Goal: Information Seeking & Learning: Learn about a topic

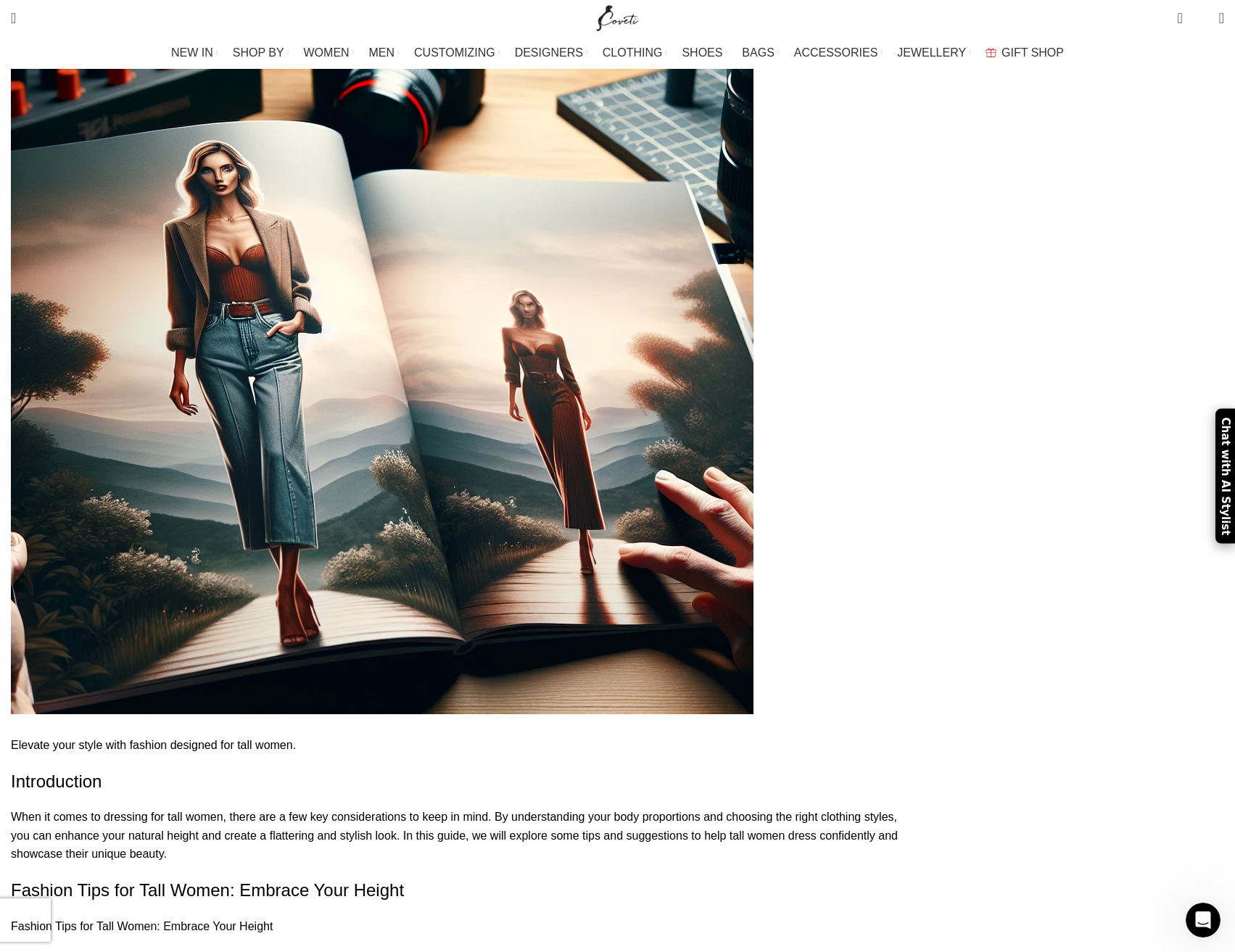
scroll to position [725, 0]
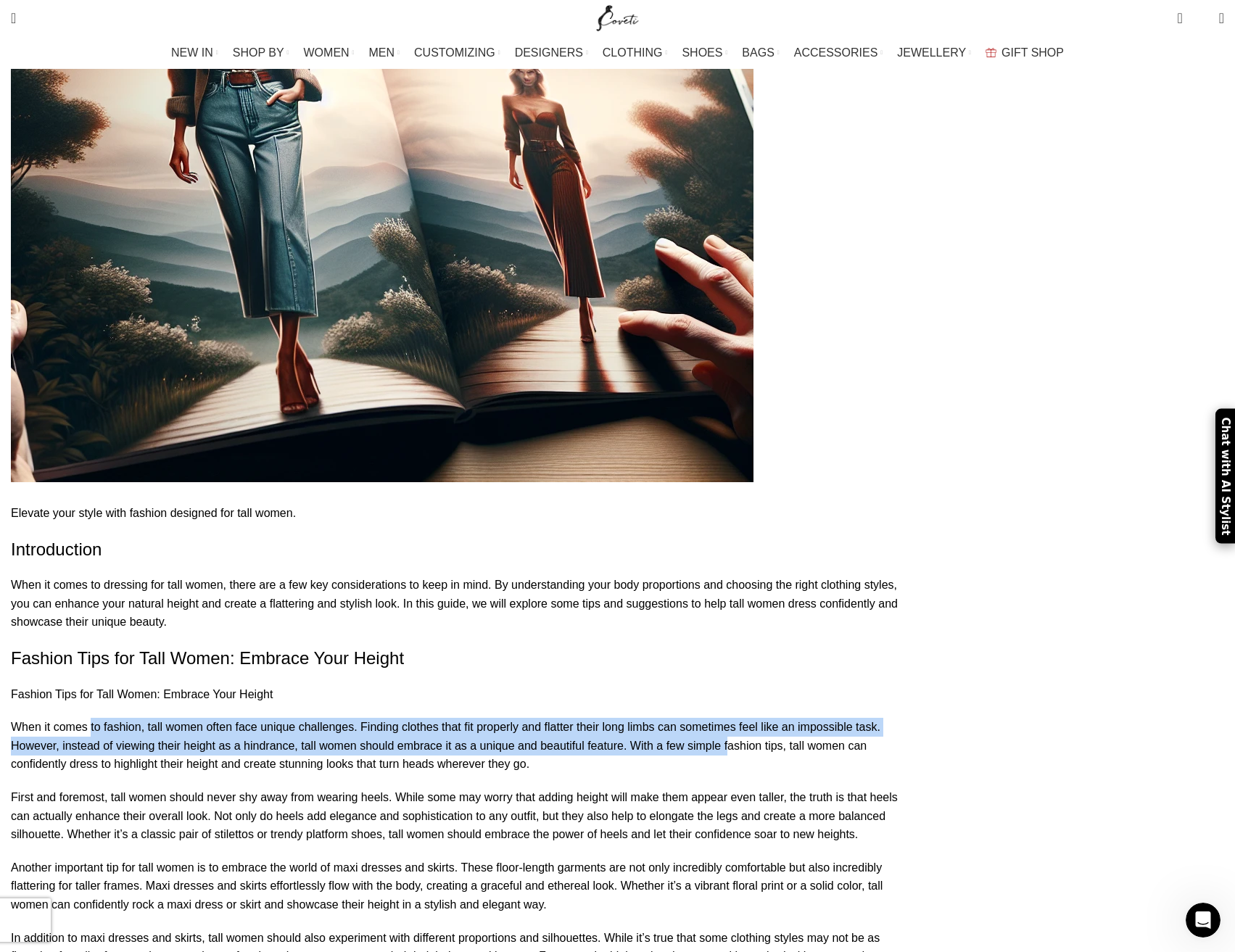
drag, startPoint x: 269, startPoint y: 585, endPoint x: 252, endPoint y: 558, distance: 31.9
click at [252, 717] on p "When it comes to fashion, tall women often face unique challenges. Finding clot…" at bounding box center [463, 745] width 904 height 56
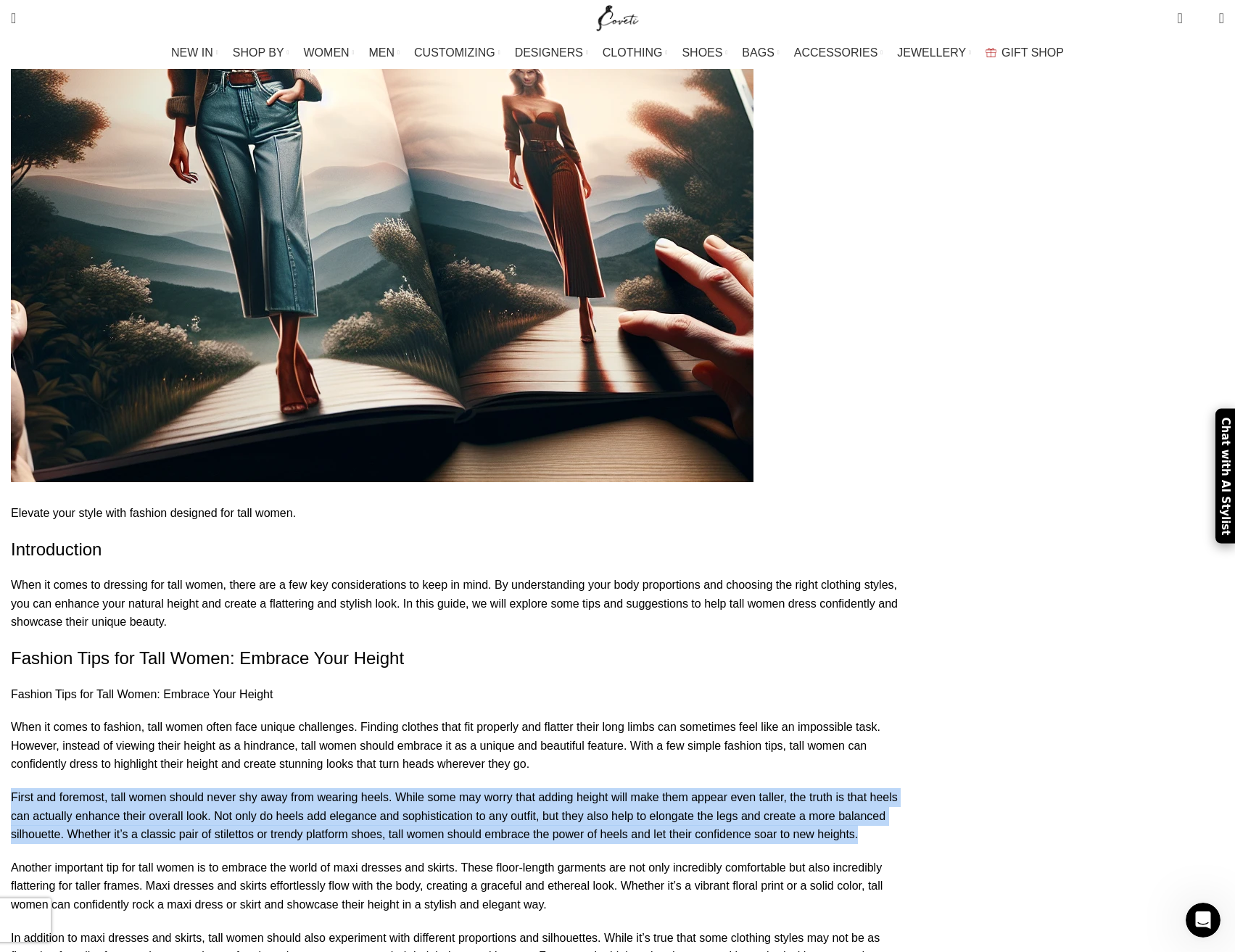
drag, startPoint x: 237, startPoint y: 593, endPoint x: 577, endPoint y: 675, distance: 349.7
click at [577, 788] on p "First and foremost, tall women should never shy away from wearing heels. While …" at bounding box center [463, 815] width 904 height 56
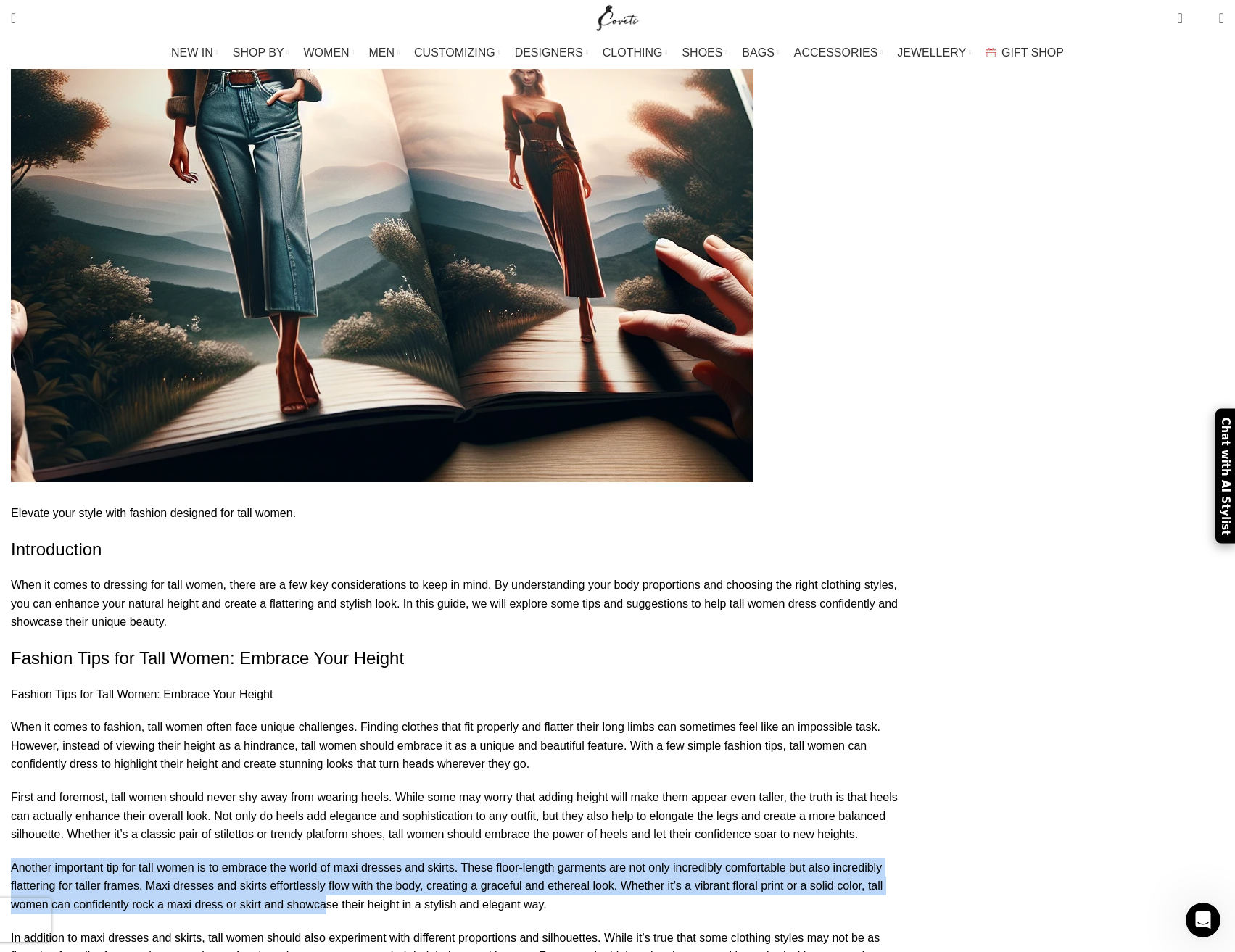
drag, startPoint x: 577, startPoint y: 680, endPoint x: 705, endPoint y: 741, distance: 141.8
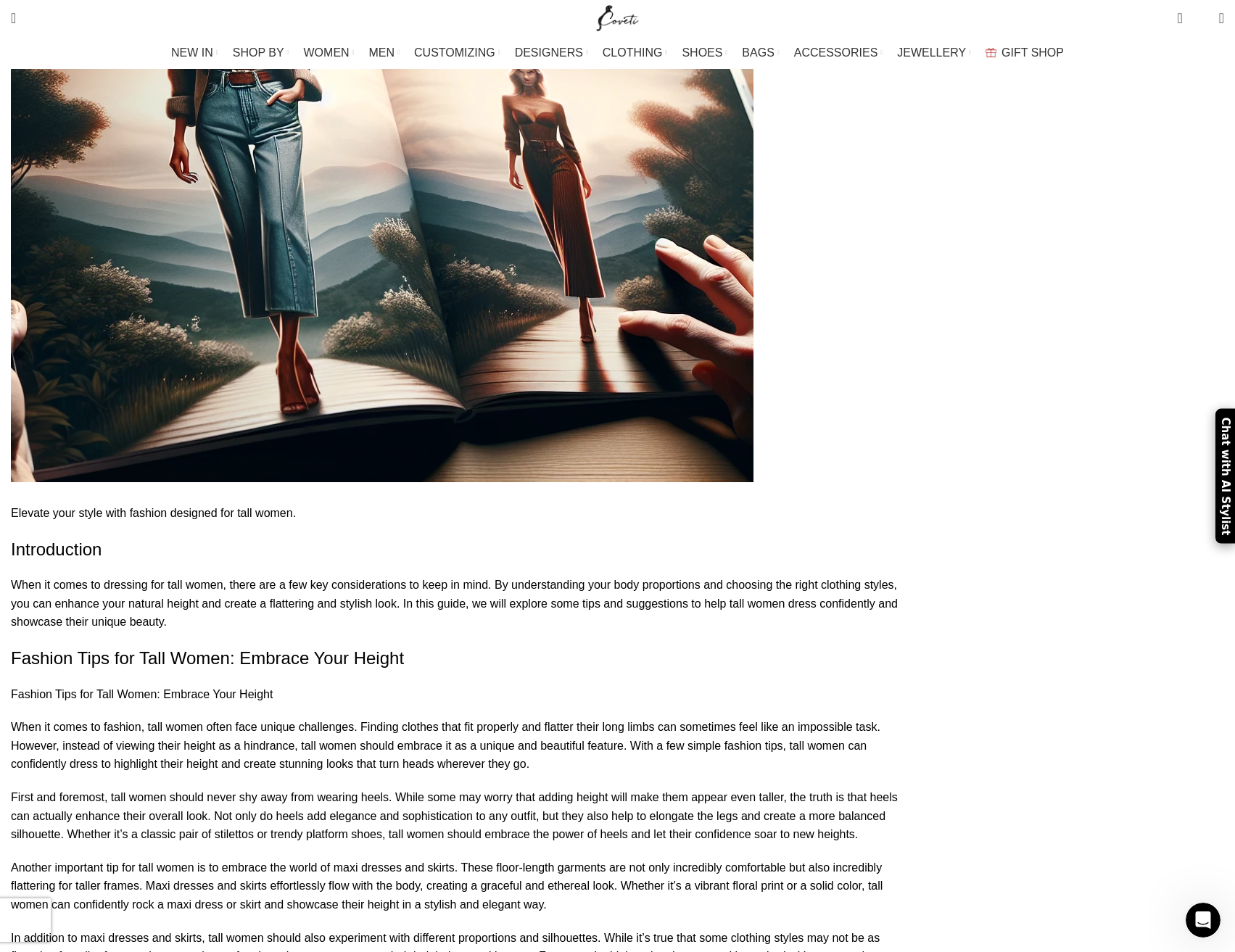
click at [690, 858] on p "Another important tip for tall women is to embrace the world of maxi dresses an…" at bounding box center [463, 886] width 904 height 56
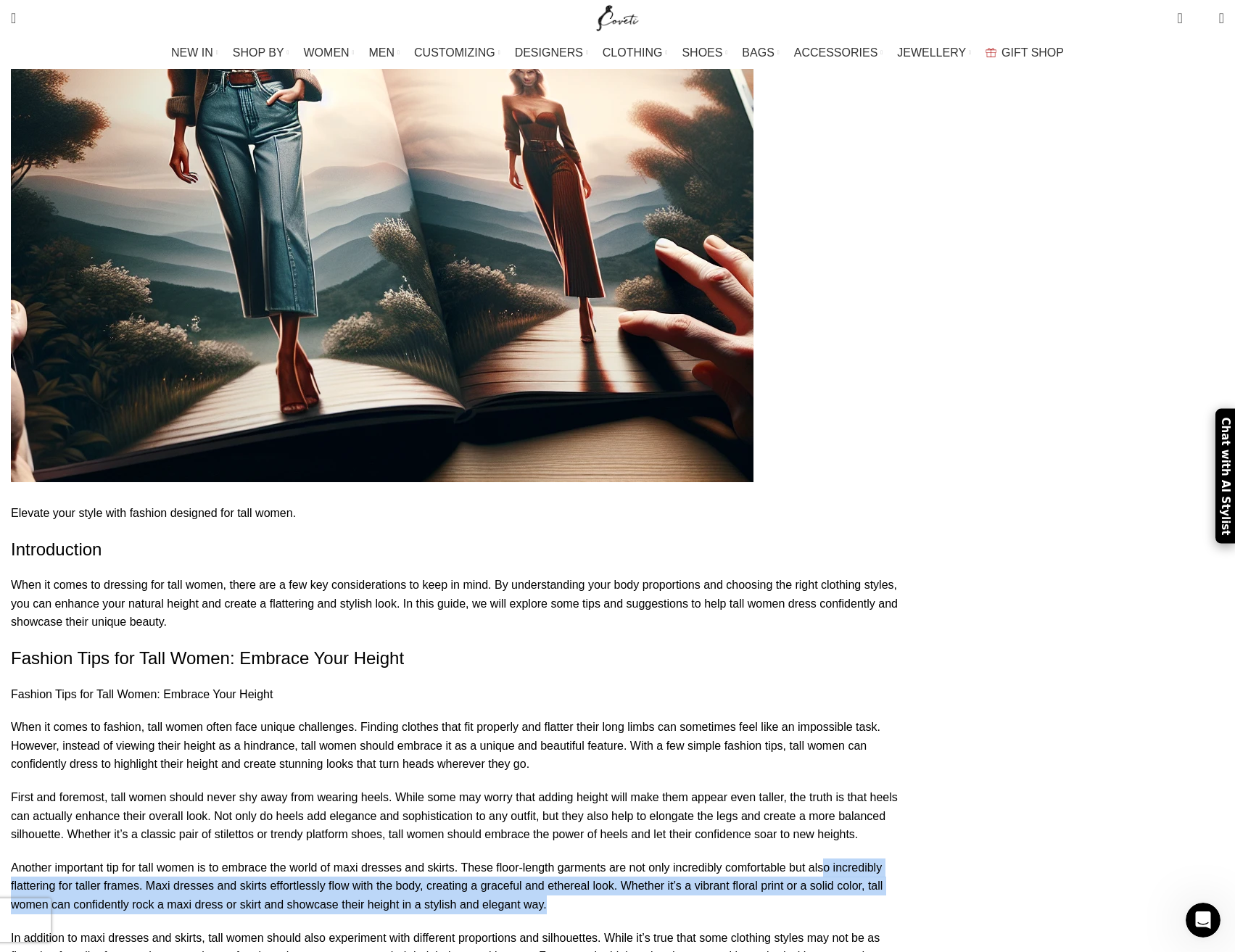
drag, startPoint x: 595, startPoint y: 754, endPoint x: 269, endPoint y: 728, distance: 327.0
click at [269, 858] on p "Another important tip for tall women is to embrace the world of maxi dresses an…" at bounding box center [463, 886] width 904 height 56
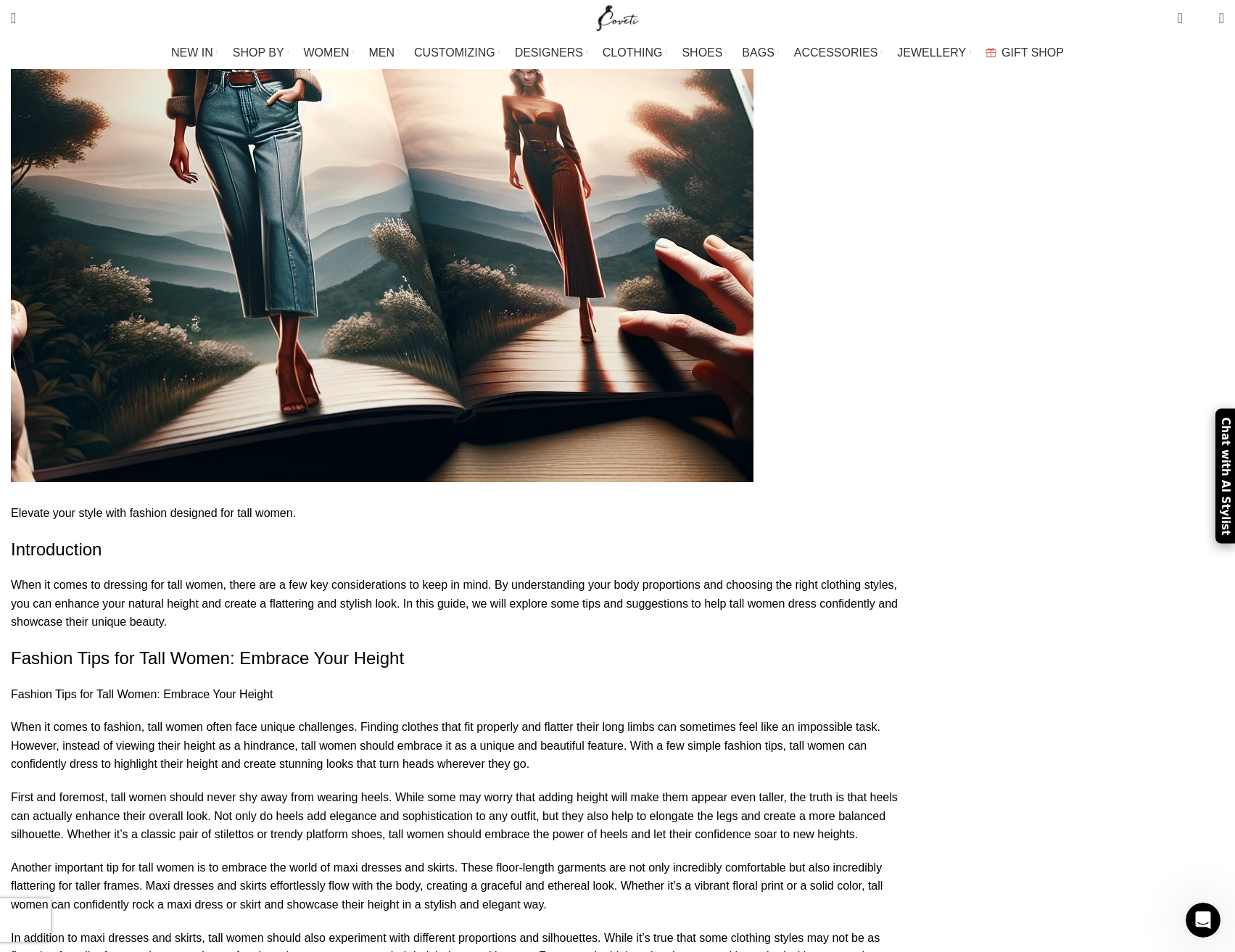
click at [243, 858] on p "Another important tip for tall women is to embrace the world of maxi dresses an…" at bounding box center [463, 886] width 904 height 56
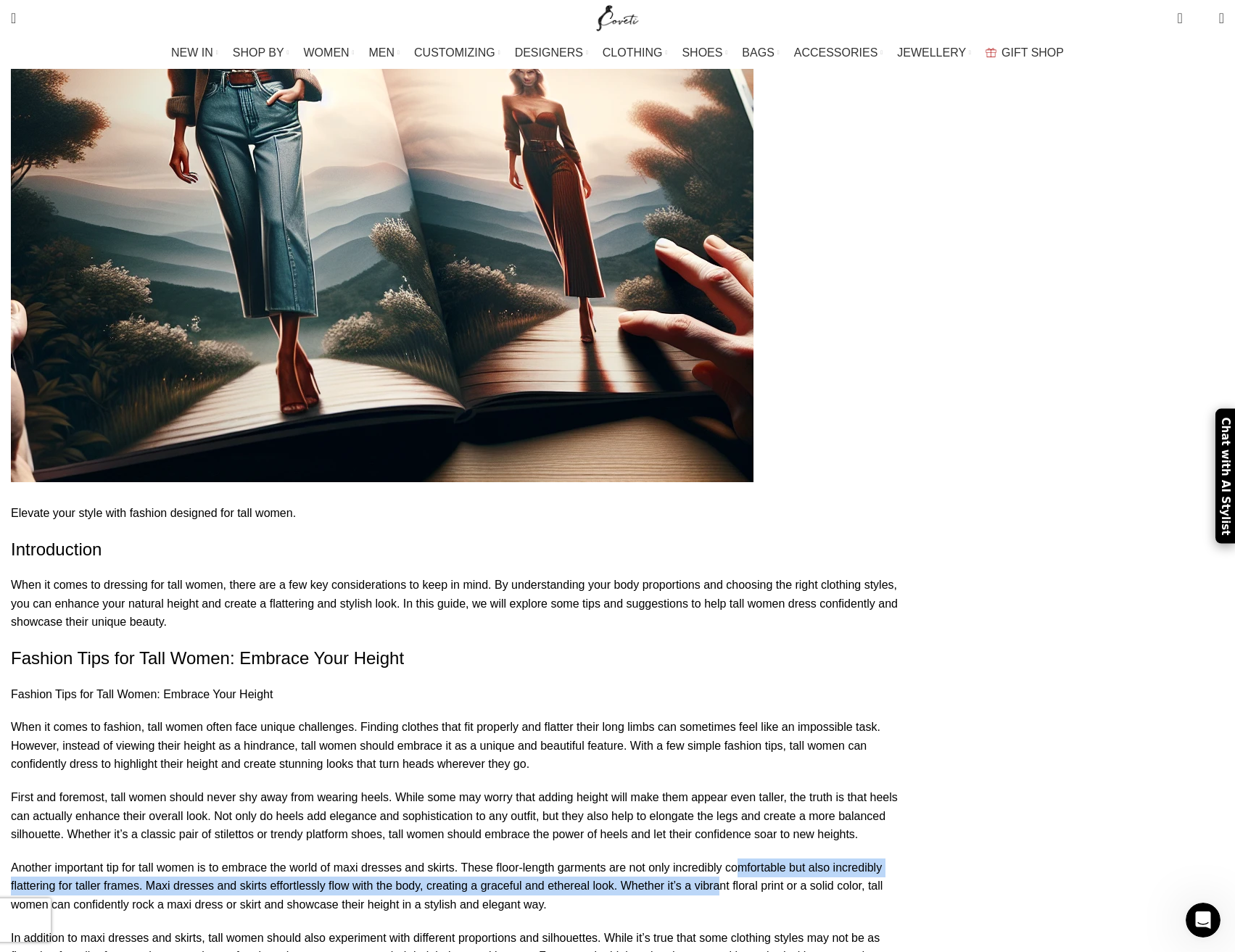
drag, startPoint x: 277, startPoint y: 739, endPoint x: 185, endPoint y: 722, distance: 93.6
click at [188, 858] on p "Another important tip for tall women is to embrace the world of maxi dresses an…" at bounding box center [463, 886] width 904 height 56
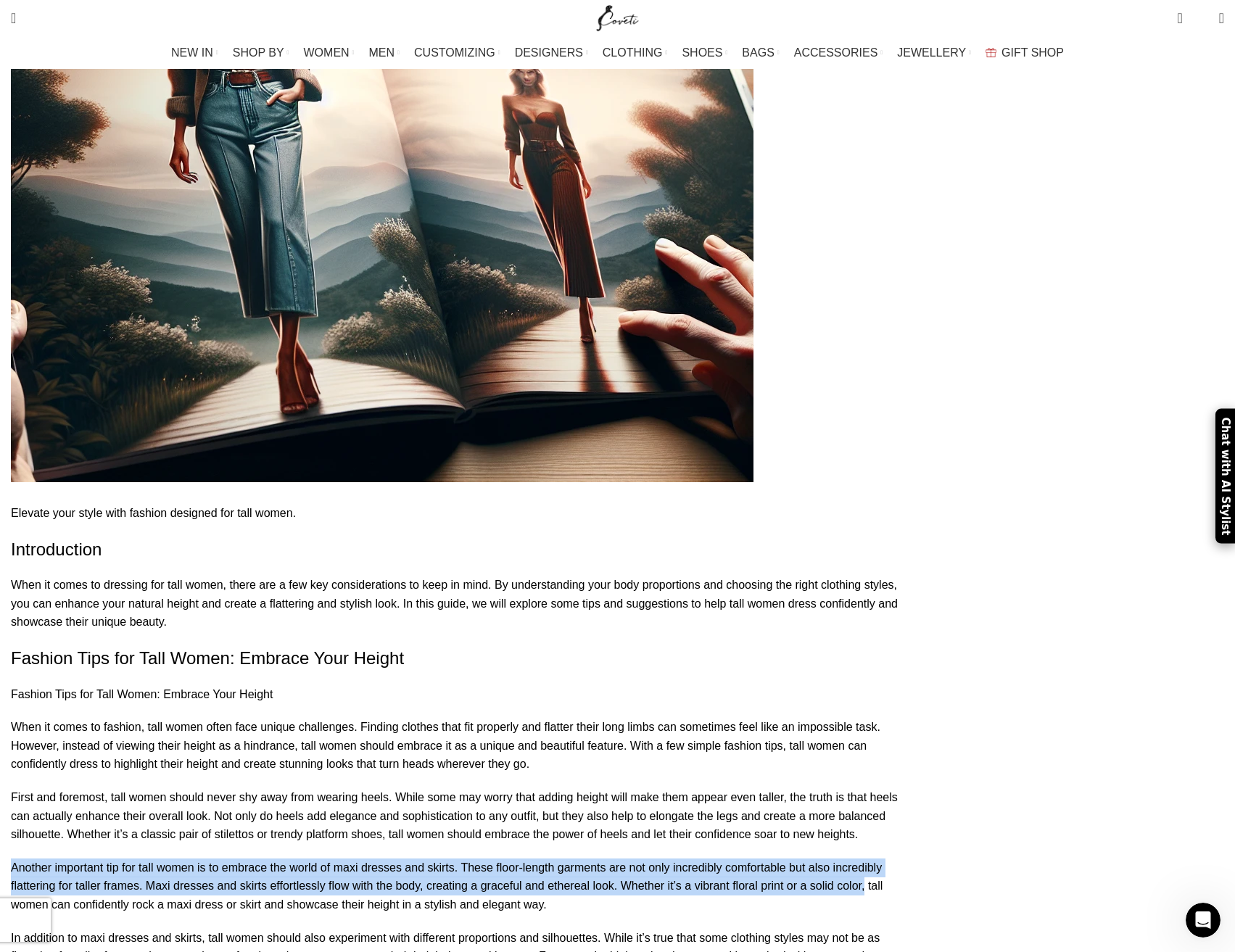
drag, startPoint x: 262, startPoint y: 714, endPoint x: 422, endPoint y: 749, distance: 163.8
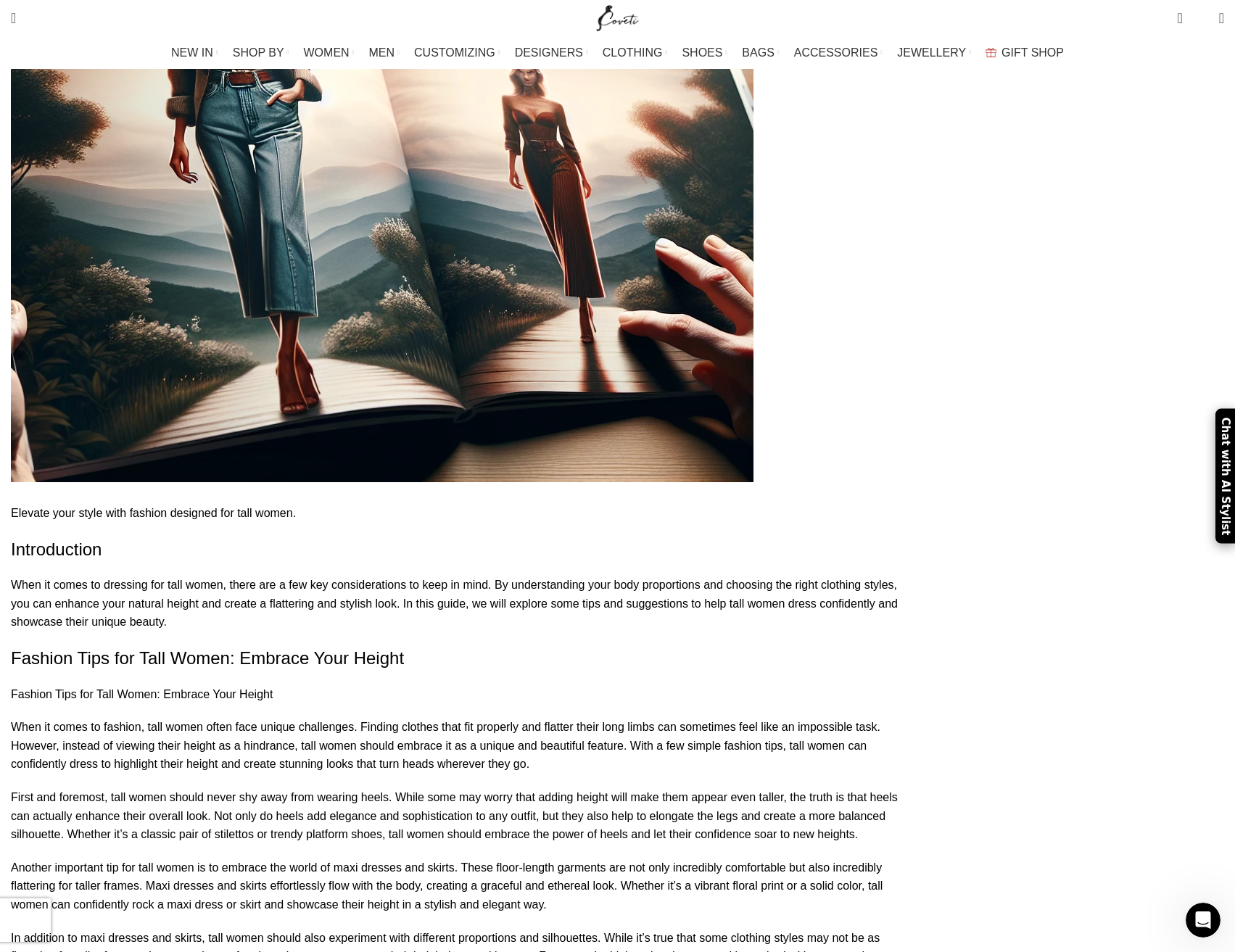
click at [424, 858] on p "Another important tip for tall women is to embrace the world of maxi dresses an…" at bounding box center [463, 886] width 904 height 56
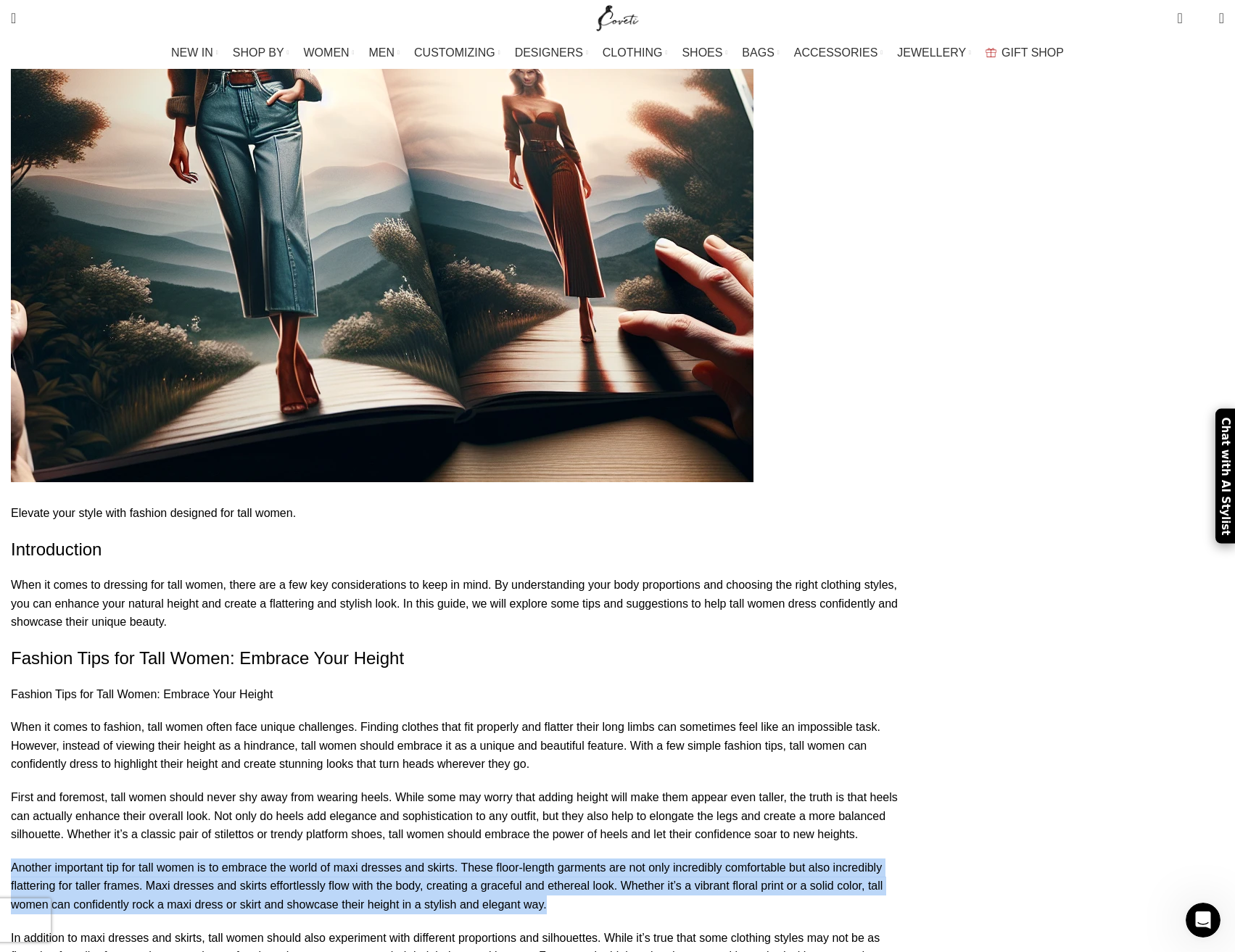
drag, startPoint x: 421, startPoint y: 755, endPoint x: 159, endPoint y: 709, distance: 266.0
drag, startPoint x: 159, startPoint y: 707, endPoint x: 440, endPoint y: 762, distance: 286.3
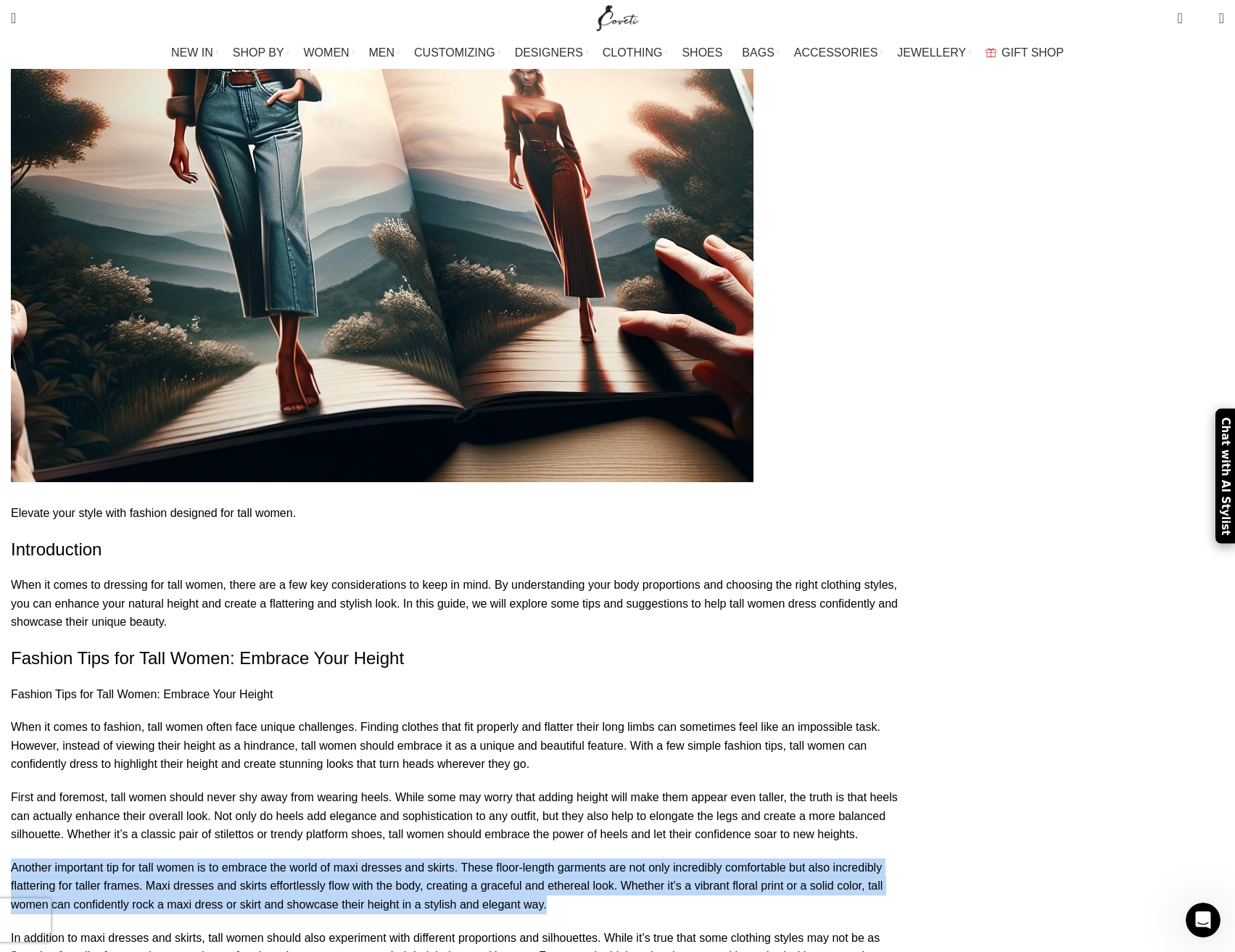
click at [440, 858] on p "Another important tip for tall women is to embrace the world of maxi dresses an…" at bounding box center [463, 886] width 904 height 56
drag, startPoint x: 440, startPoint y: 762, endPoint x: 161, endPoint y: 708, distance: 284.2
drag, startPoint x: 166, startPoint y: 707, endPoint x: 392, endPoint y: 762, distance: 232.6
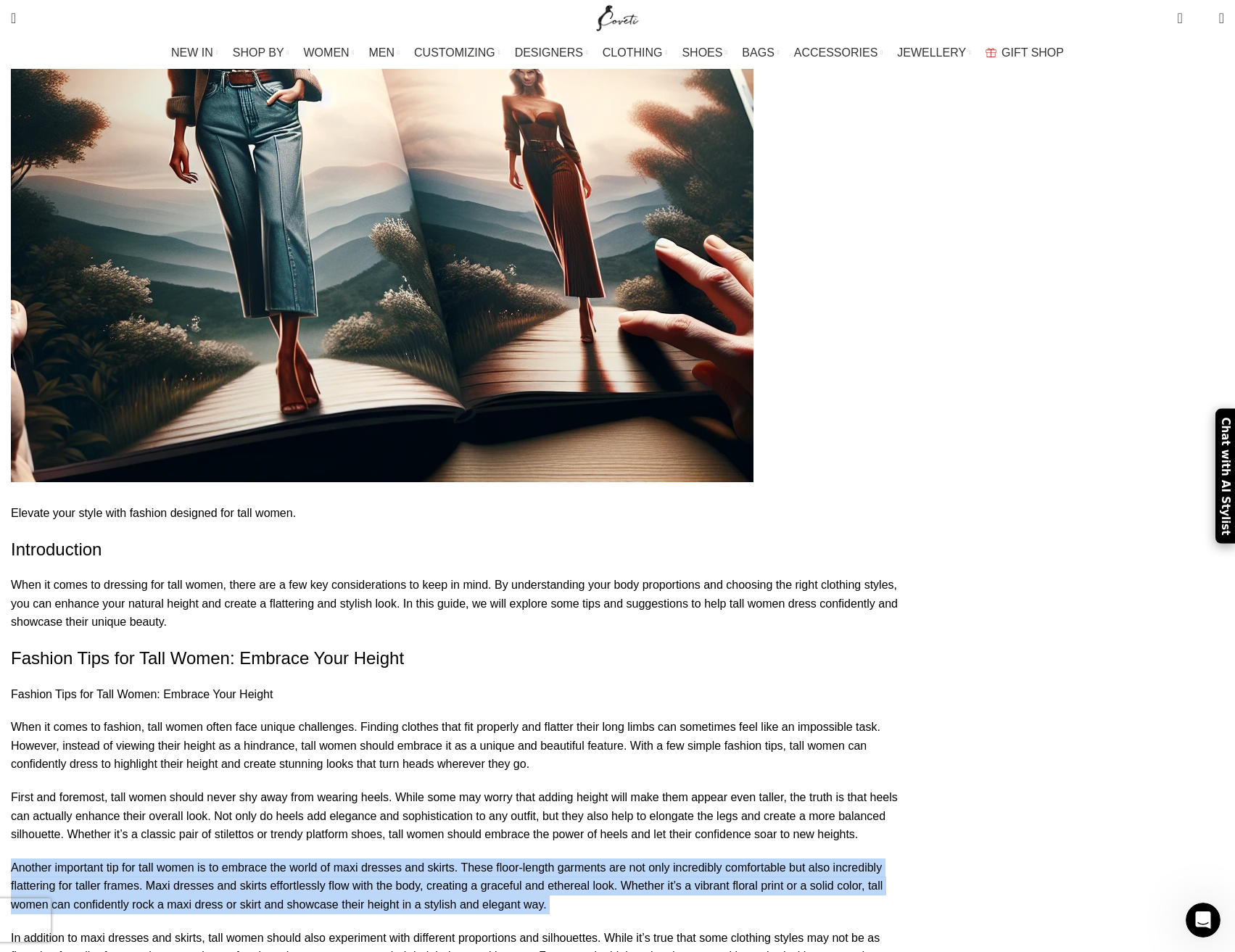
click at [365, 858] on p "Another important tip for tall women is to embrace the world of maxi dresses an…" at bounding box center [463, 886] width 904 height 56
drag, startPoint x: 314, startPoint y: 752, endPoint x: 160, endPoint y: 712, distance: 159.1
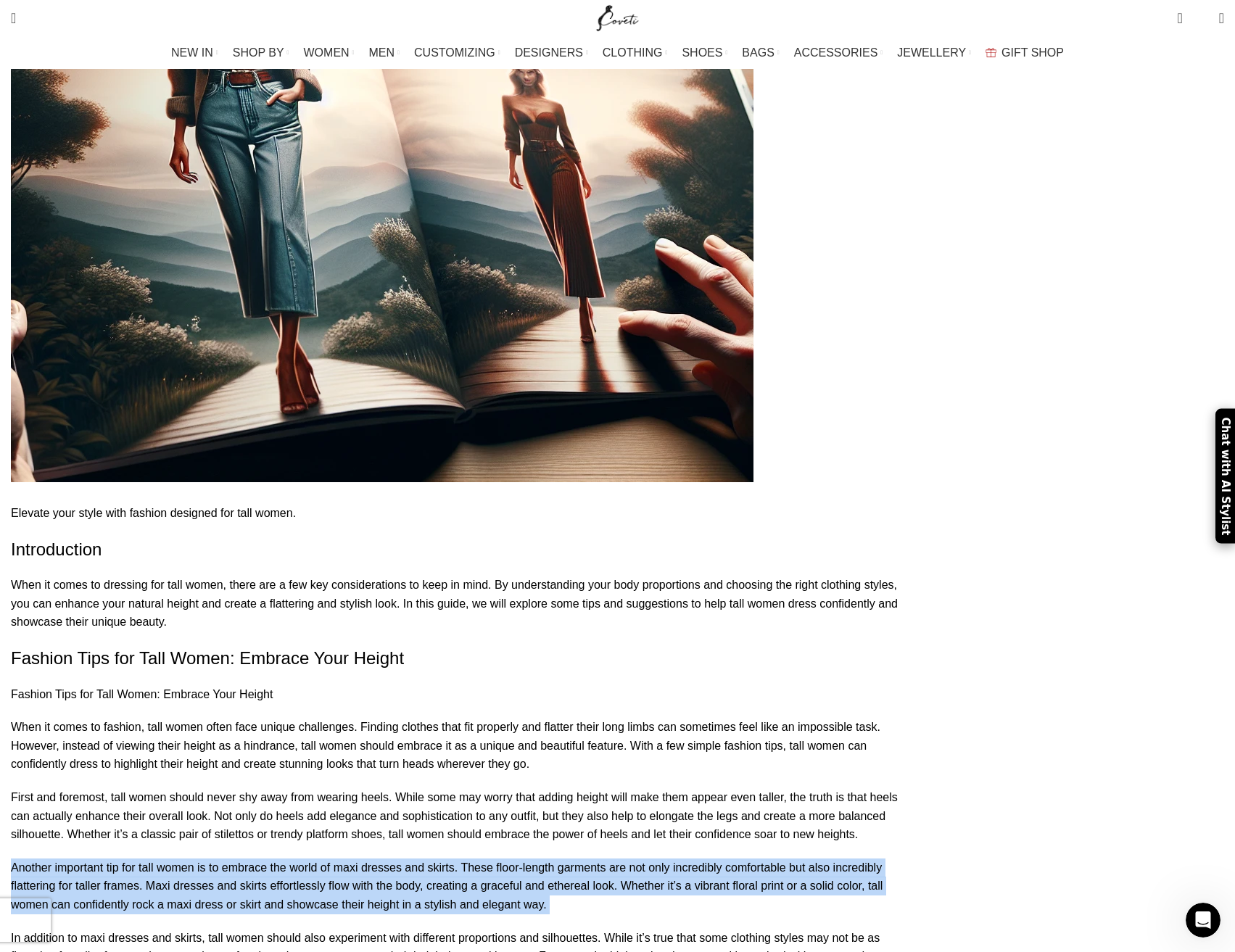
drag, startPoint x: 160, startPoint y: 712, endPoint x: 399, endPoint y: 762, distance: 244.2
click at [399, 858] on p "Another important tip for tall women is to embrace the world of maxi dresses an…" at bounding box center [463, 886] width 904 height 56
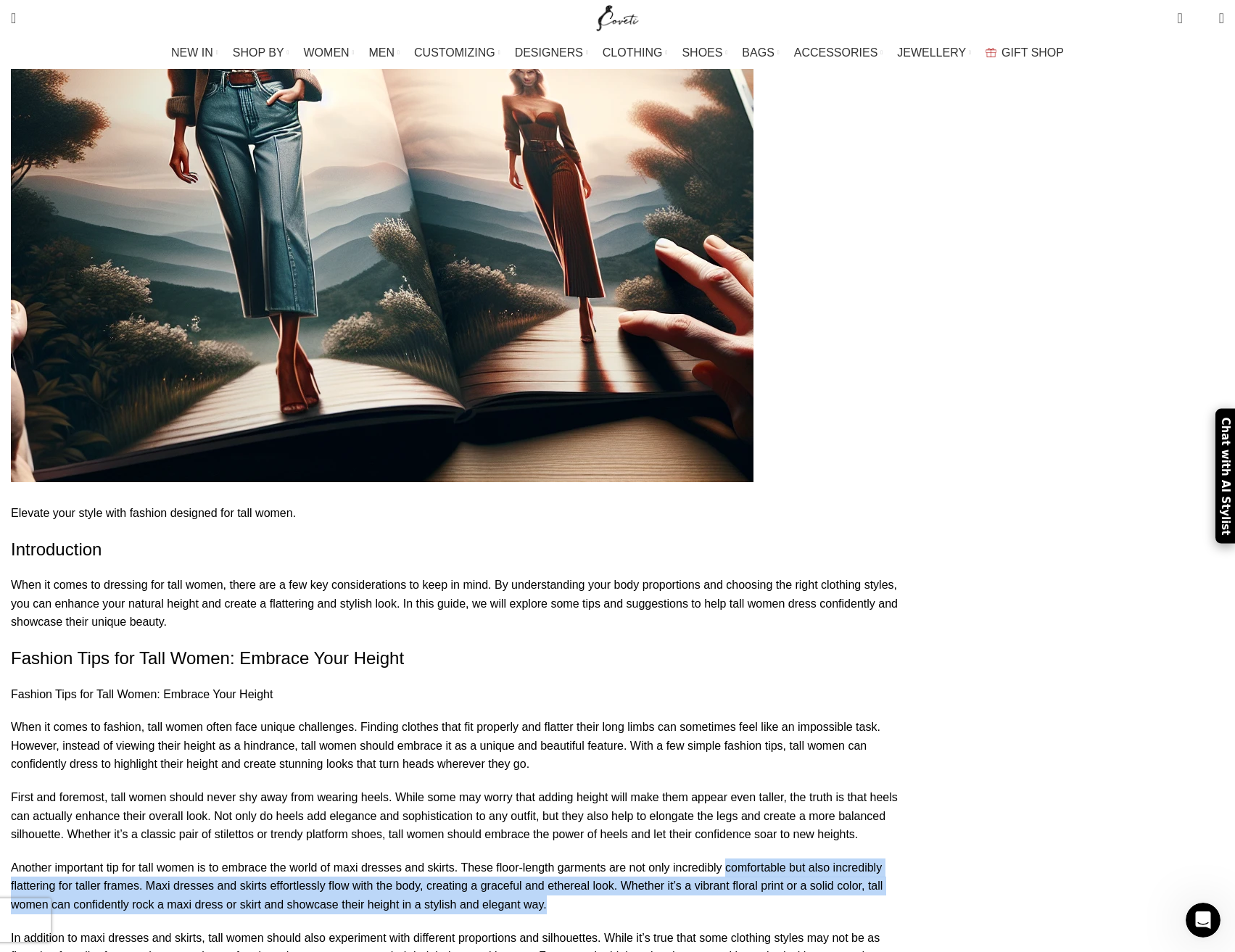
drag, startPoint x: 385, startPoint y: 753, endPoint x: 157, endPoint y: 718, distance: 230.7
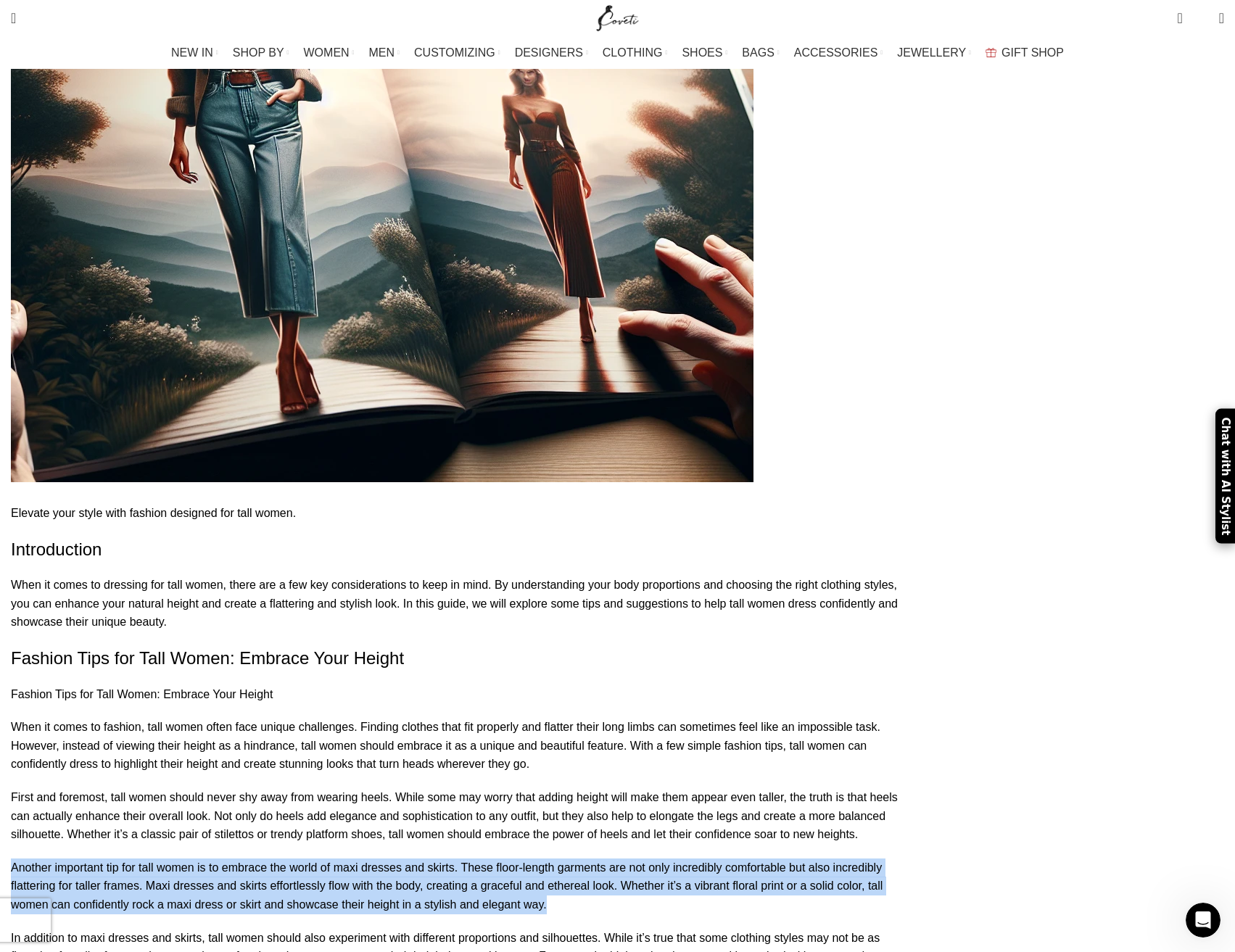
drag, startPoint x: 160, startPoint y: 707, endPoint x: 344, endPoint y: 756, distance: 190.4
click at [344, 858] on p "Another important tip for tall women is to embrace the world of maxi dresses an…" at bounding box center [463, 886] width 904 height 56
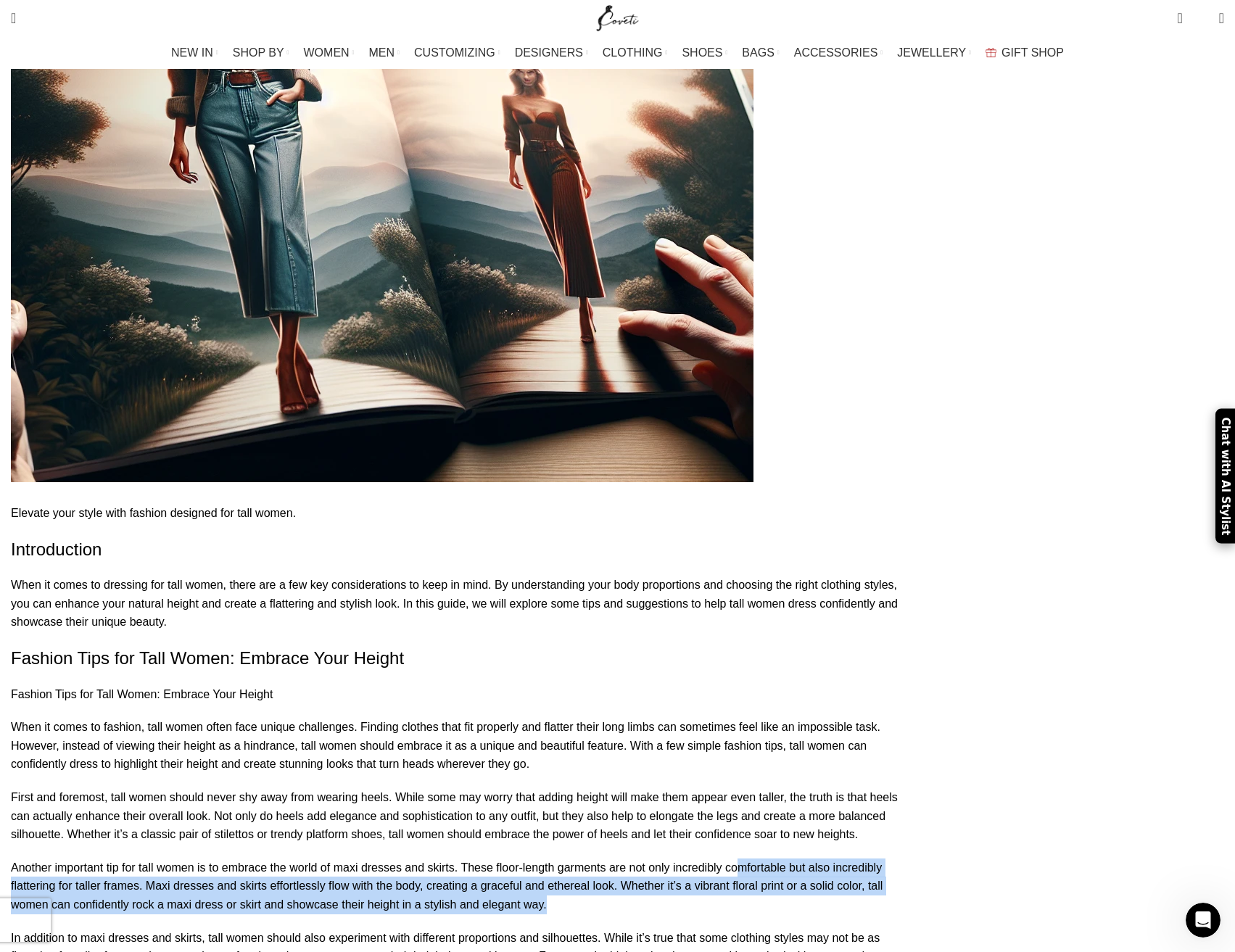
drag, startPoint x: 324, startPoint y: 754, endPoint x: 194, endPoint y: 715, distance: 135.7
click at [195, 858] on p "Another important tip for tall women is to embrace the world of maxi dresses an…" at bounding box center [463, 886] width 904 height 56
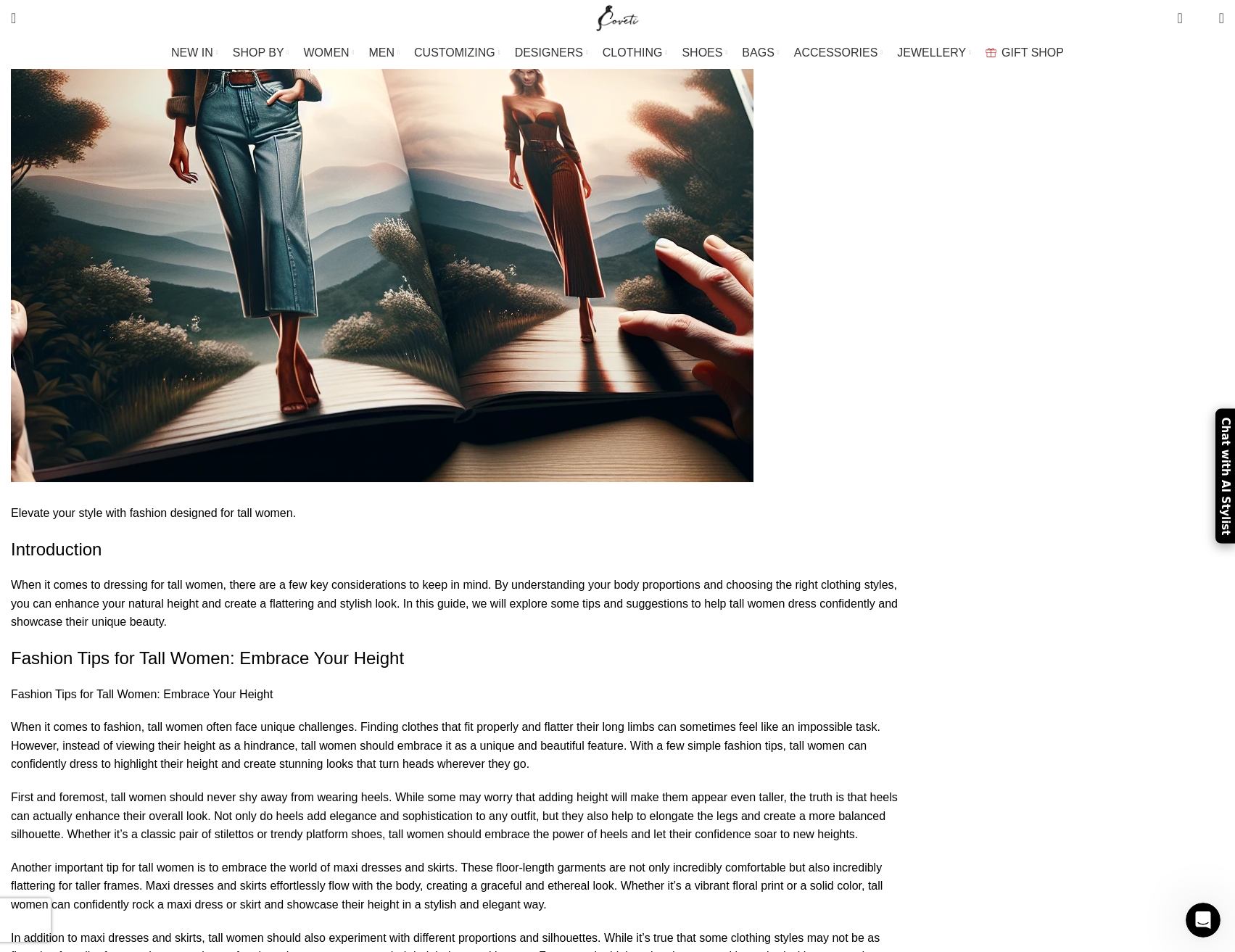
click at [194, 858] on p "Another important tip for tall women is to embrace the world of maxi dresses an…" at bounding box center [463, 886] width 904 height 56
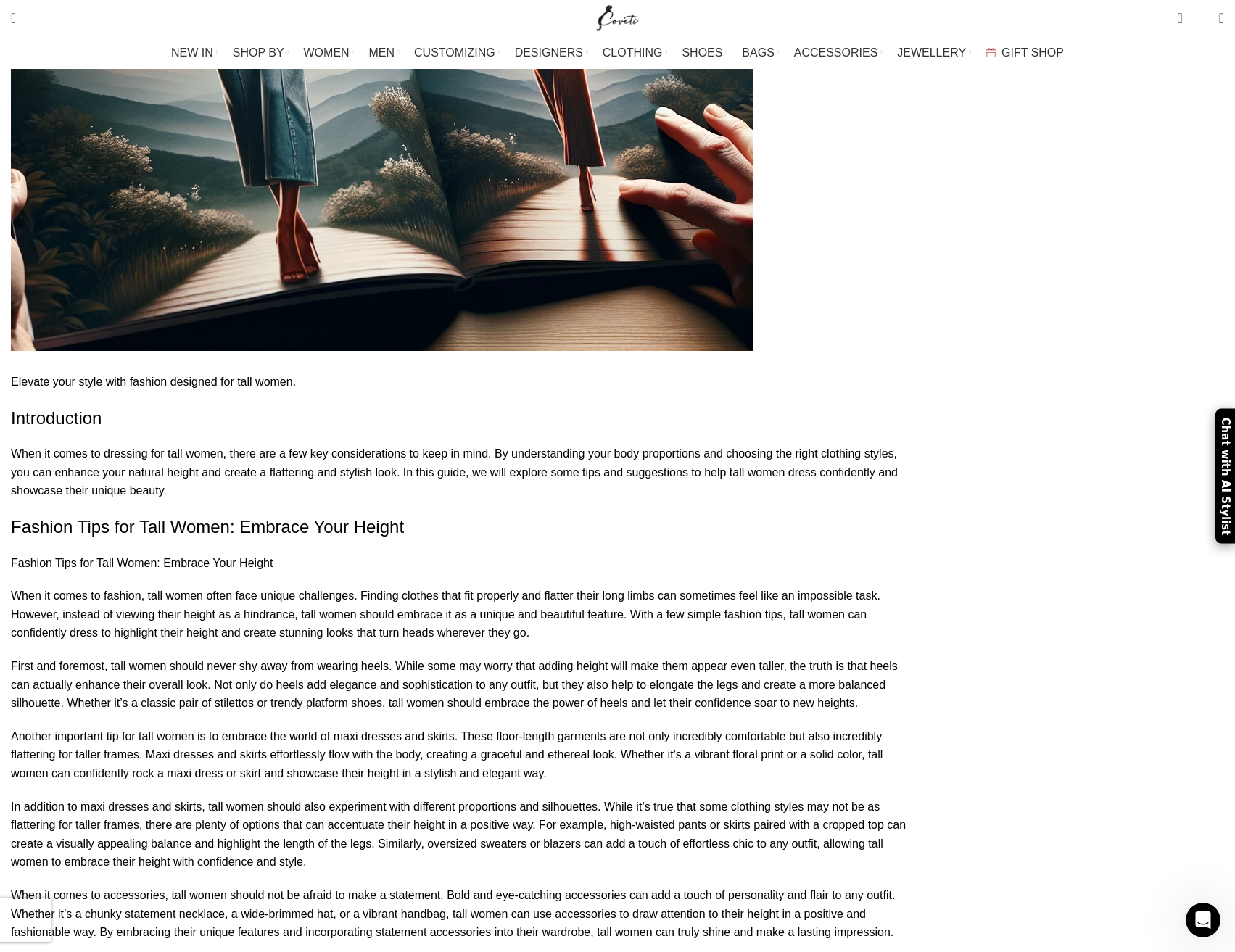
scroll to position [870, 0]
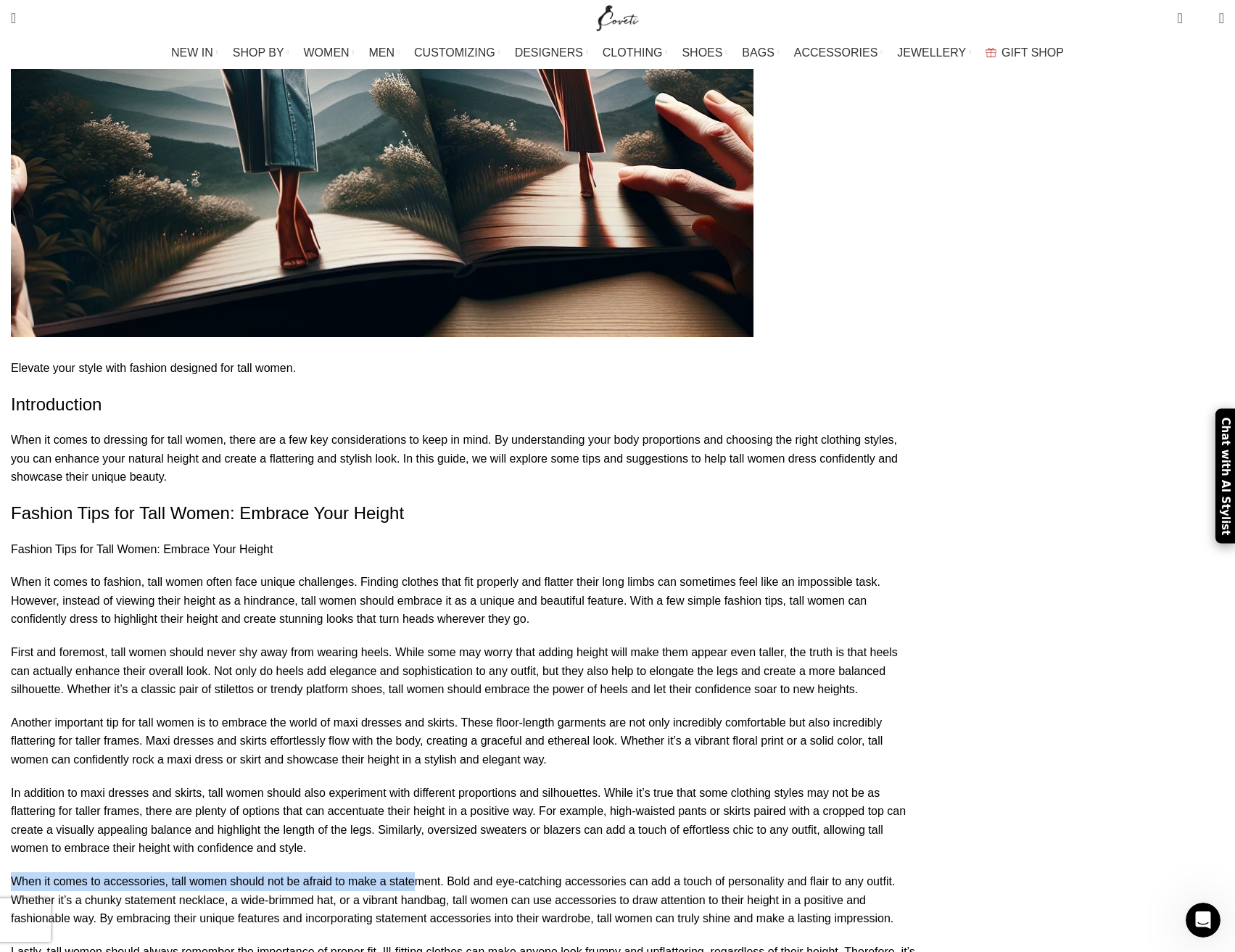
drag, startPoint x: 354, startPoint y: 714, endPoint x: 554, endPoint y: 736, distance: 201.2
click at [593, 872] on p "When it comes to accessories, tall women should not be afraid to make a stateme…" at bounding box center [463, 900] width 904 height 56
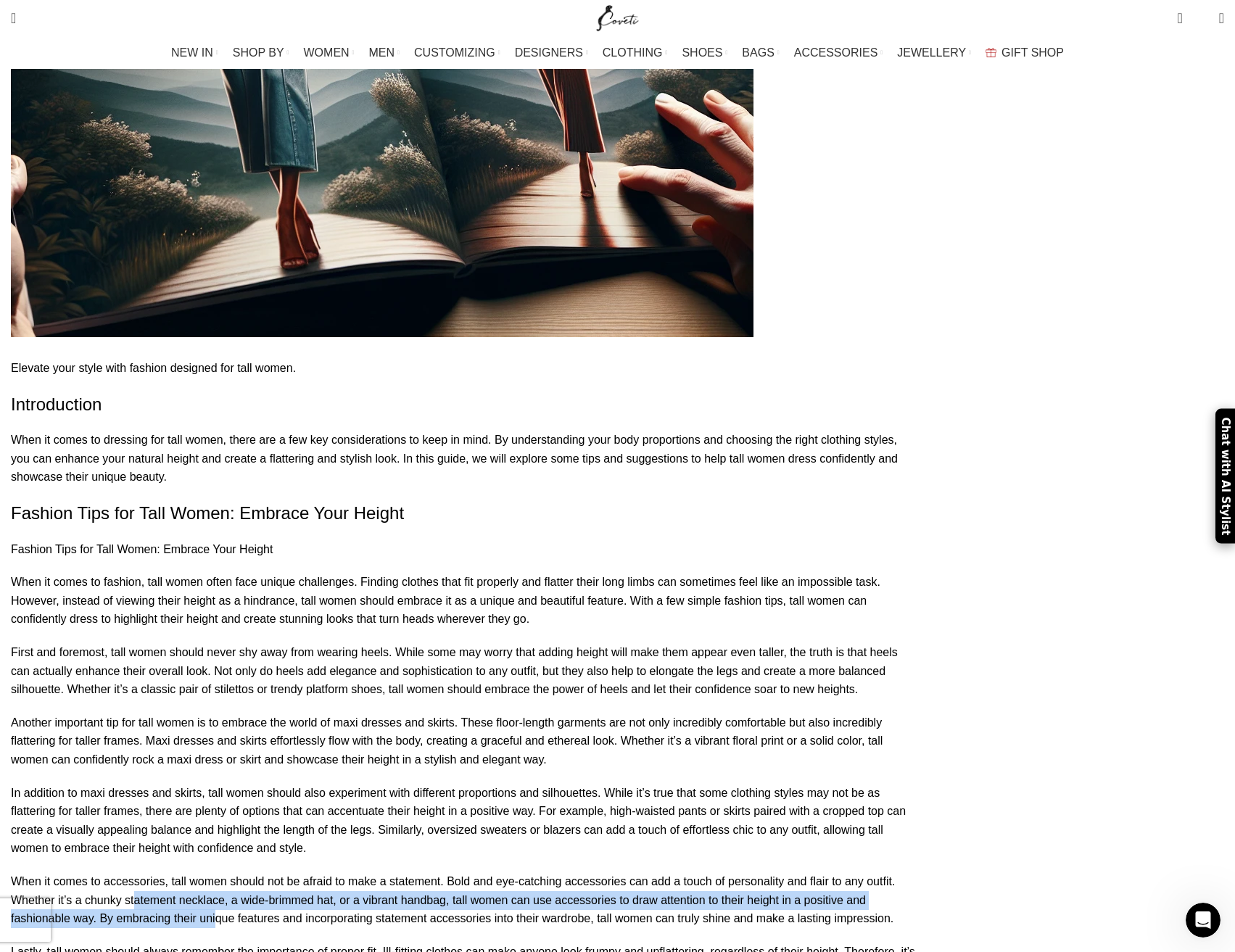
drag, startPoint x: 631, startPoint y: 776, endPoint x: 434, endPoint y: 754, distance: 198.2
click at [434, 872] on p "When it comes to accessories, tall women should not be afraid to make a stateme…" at bounding box center [463, 900] width 904 height 56
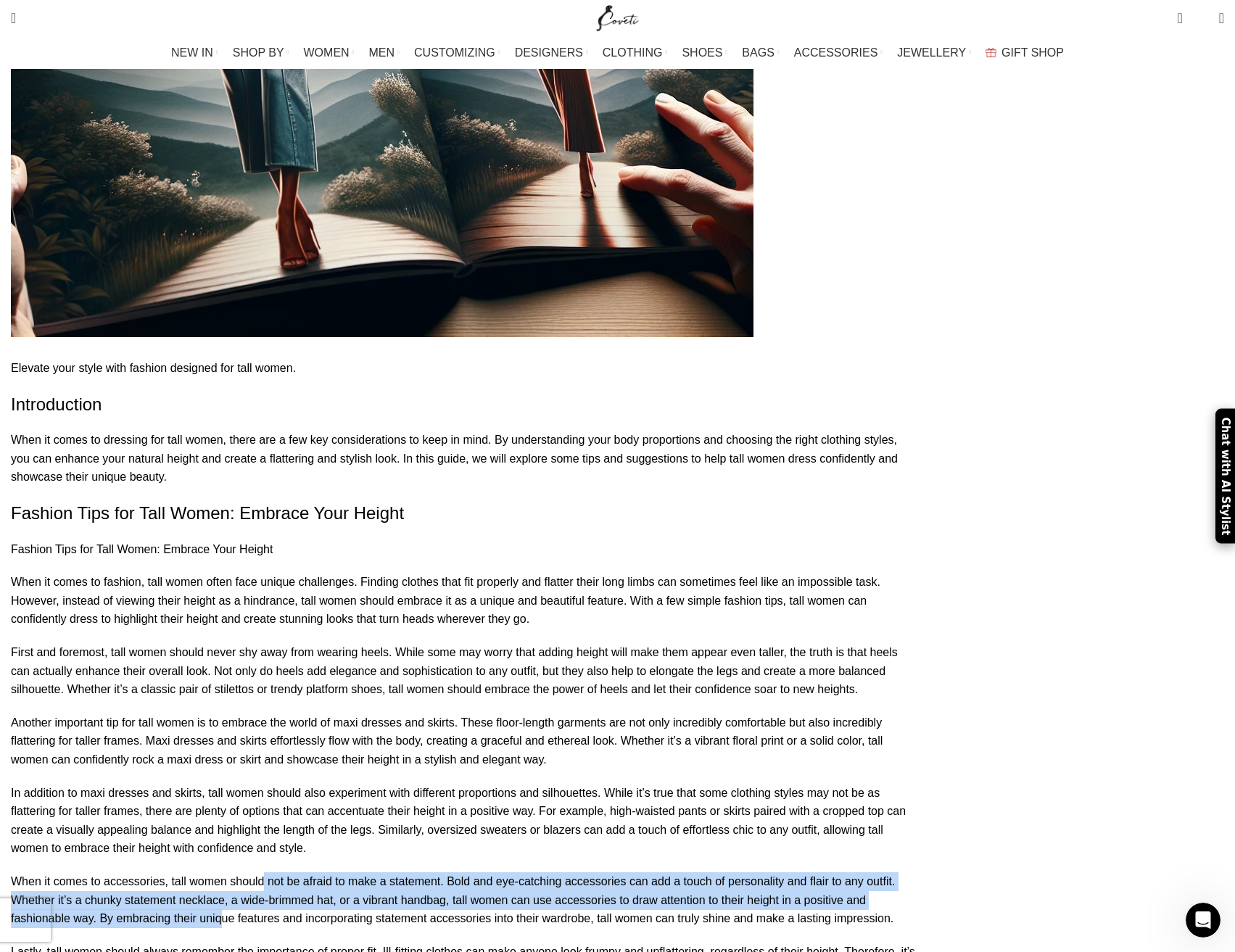
drag, startPoint x: 398, startPoint y: 741, endPoint x: 638, endPoint y: 780, distance: 243.1
click at [636, 872] on p "When it comes to accessories, tall women should not be afraid to make a stateme…" at bounding box center [463, 900] width 904 height 56
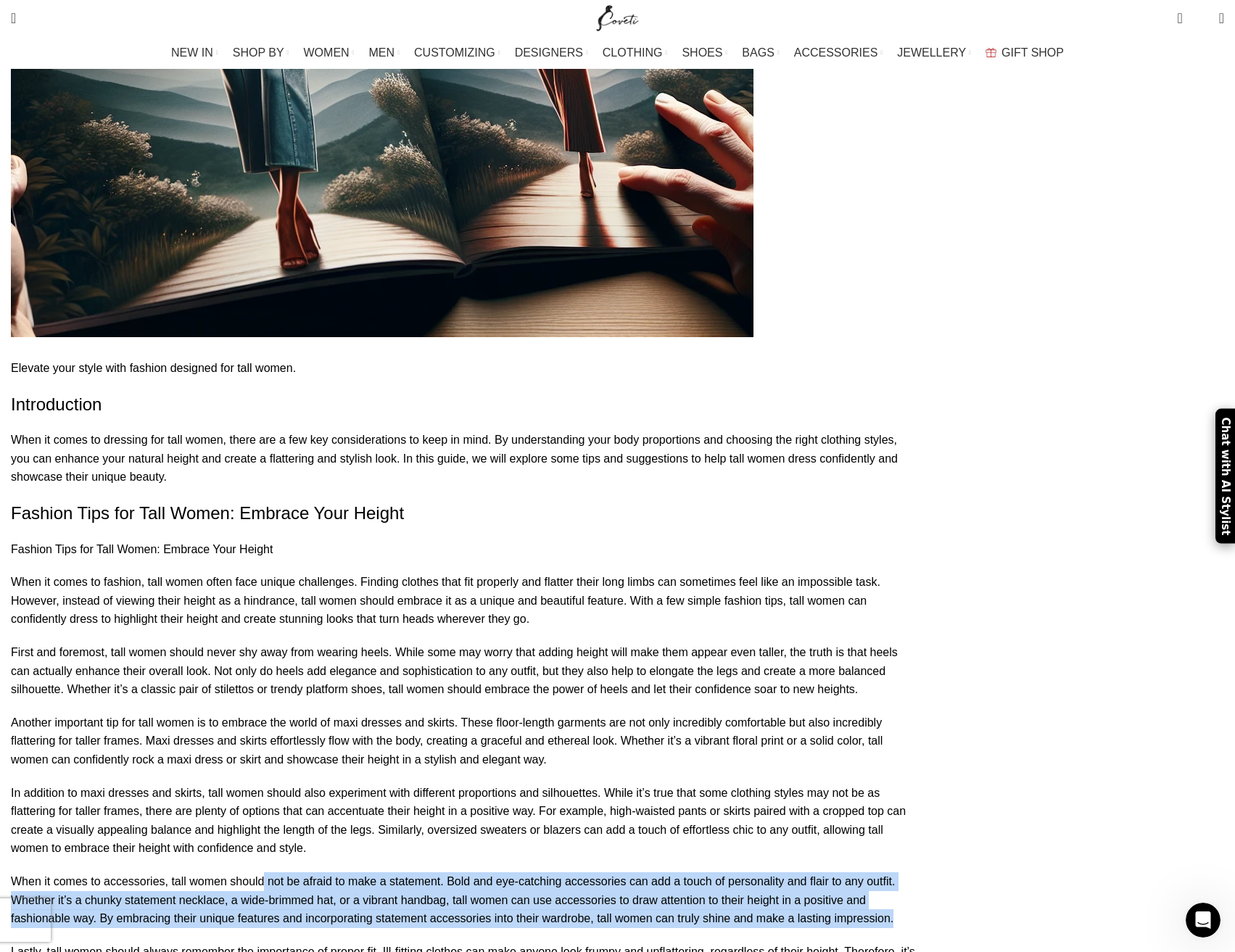
click at [640, 872] on p "When it comes to accessories, tall women should not be afraid to make a stateme…" at bounding box center [463, 900] width 904 height 56
drag, startPoint x: 599, startPoint y: 789, endPoint x: 212, endPoint y: 740, distance: 390.1
click at [212, 872] on p "When it comes to accessories, tall women should not be afraid to make a stateme…" at bounding box center [463, 900] width 904 height 56
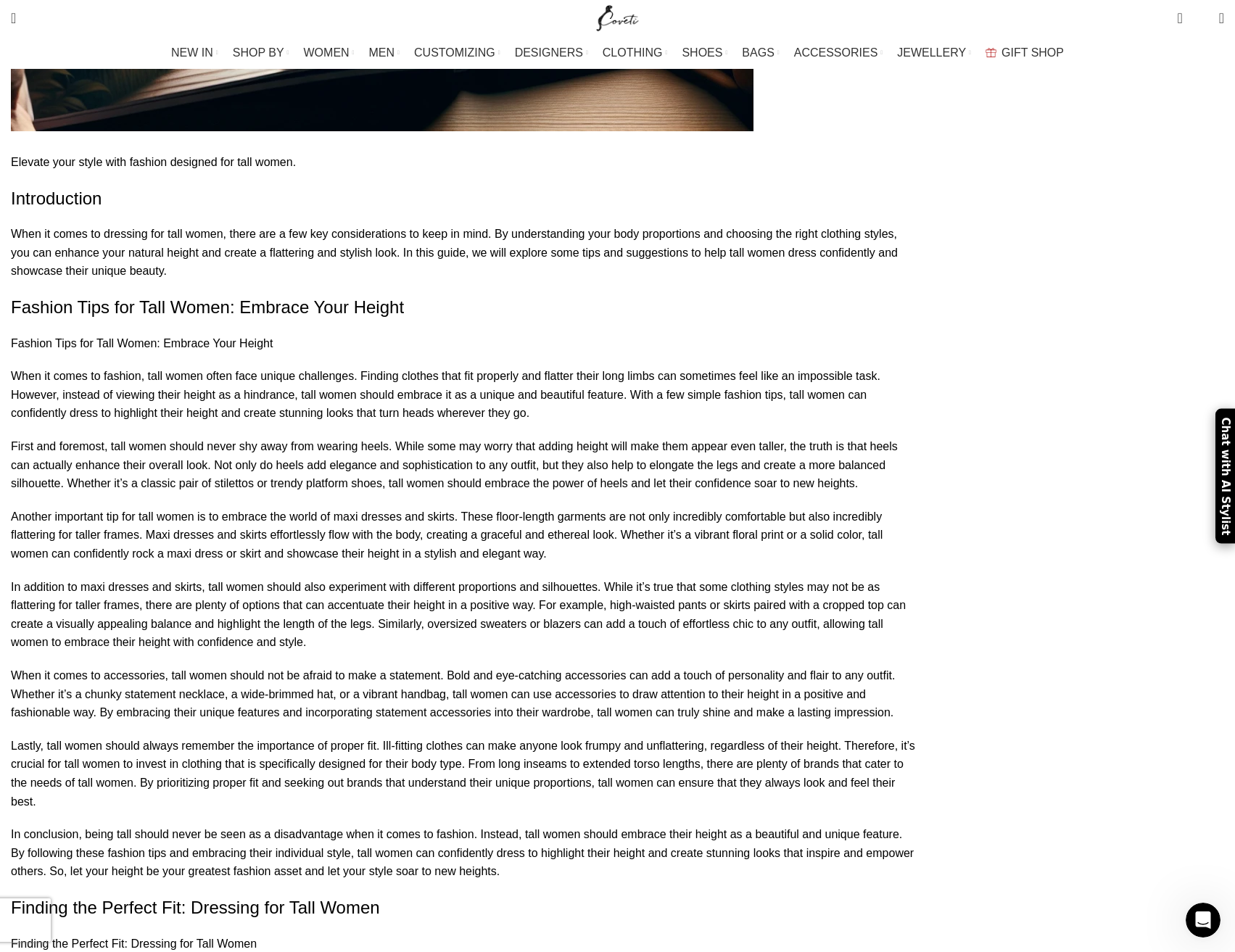
scroll to position [1160, 0]
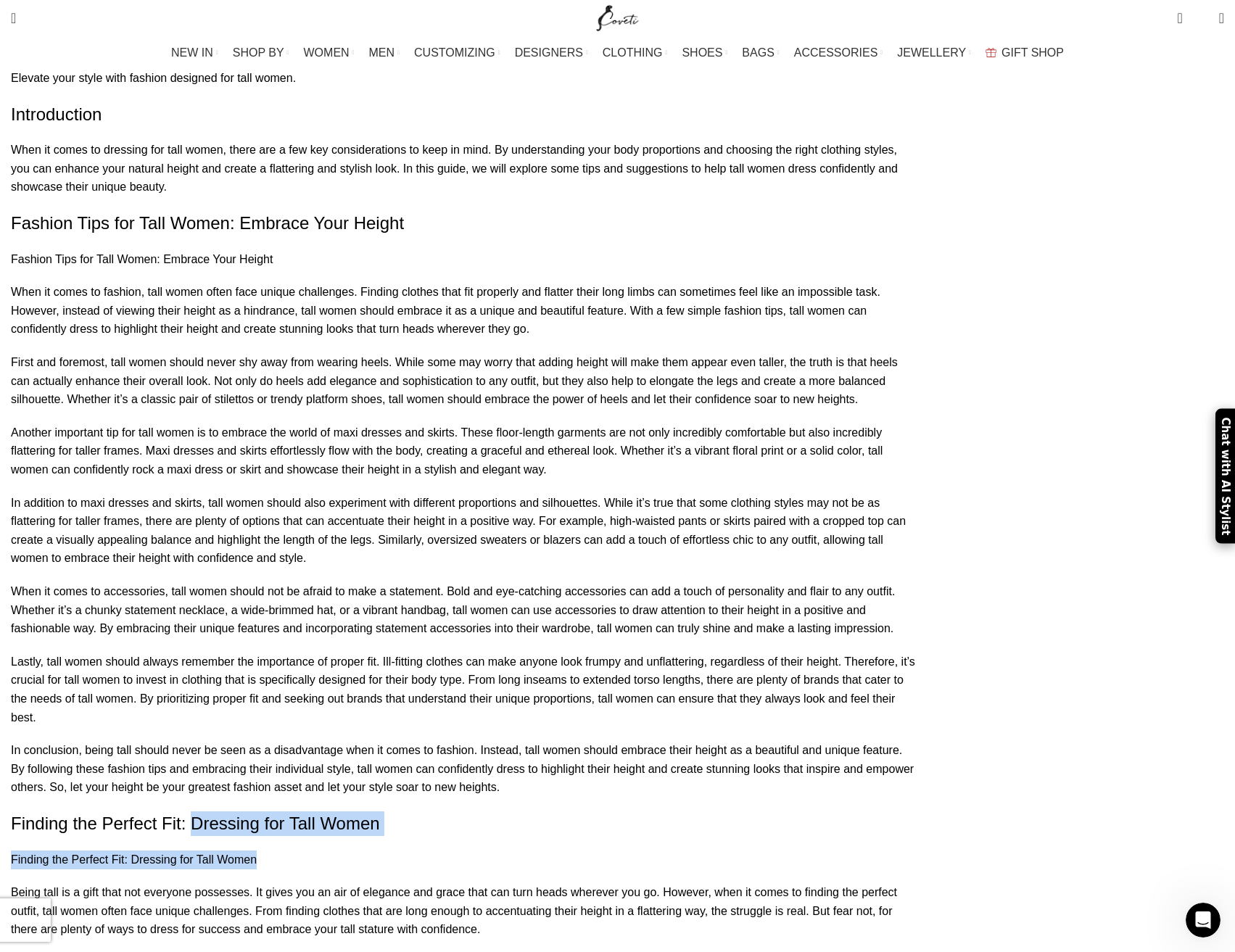
drag, startPoint x: 415, startPoint y: 696, endPoint x: 598, endPoint y: 704, distance: 183.2
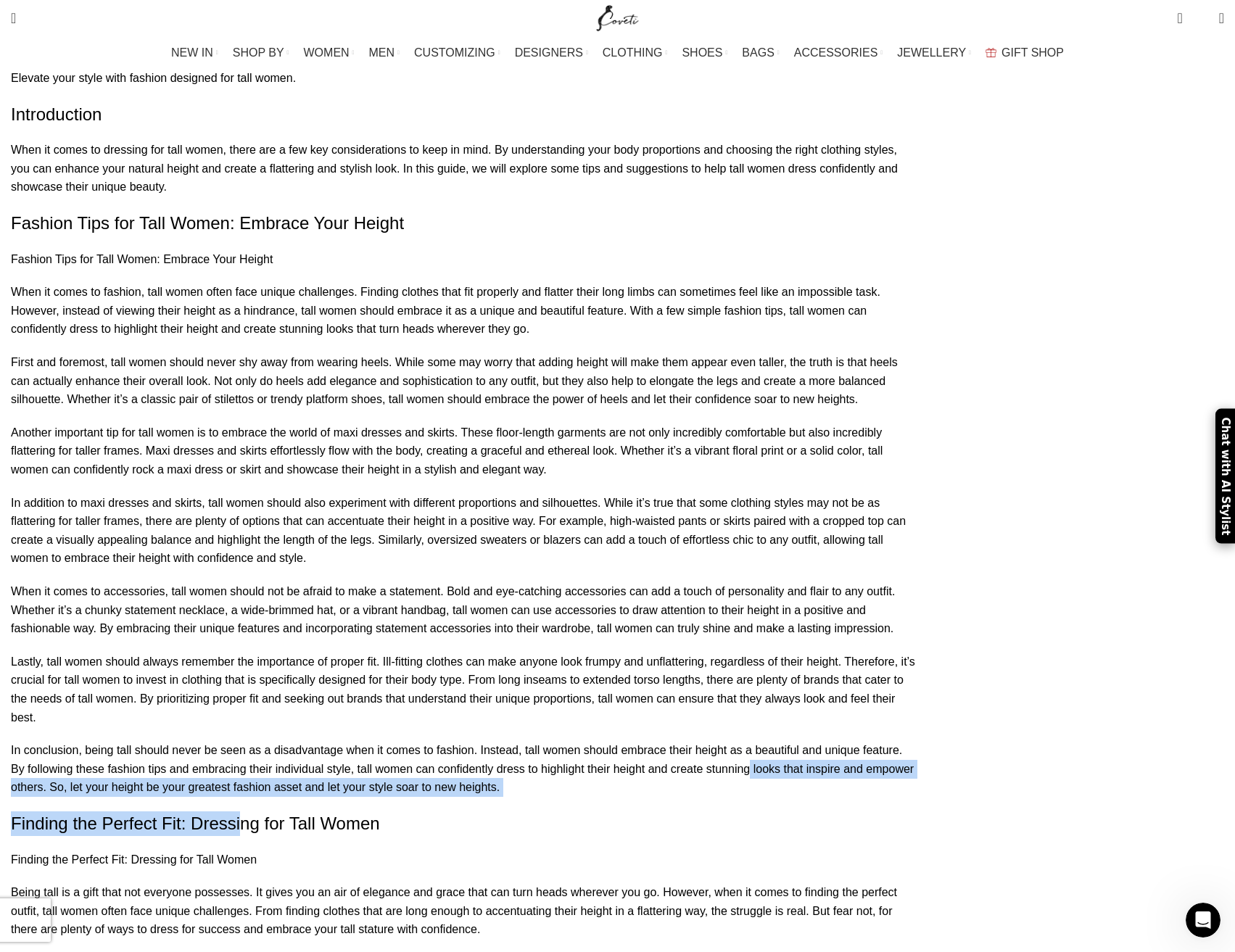
drag, startPoint x: 477, startPoint y: 669, endPoint x: 302, endPoint y: 639, distance: 177.6
click at [302, 741] on p "In conclusion, being tall should never be seen as a disadvantage when it comes …" at bounding box center [463, 768] width 904 height 56
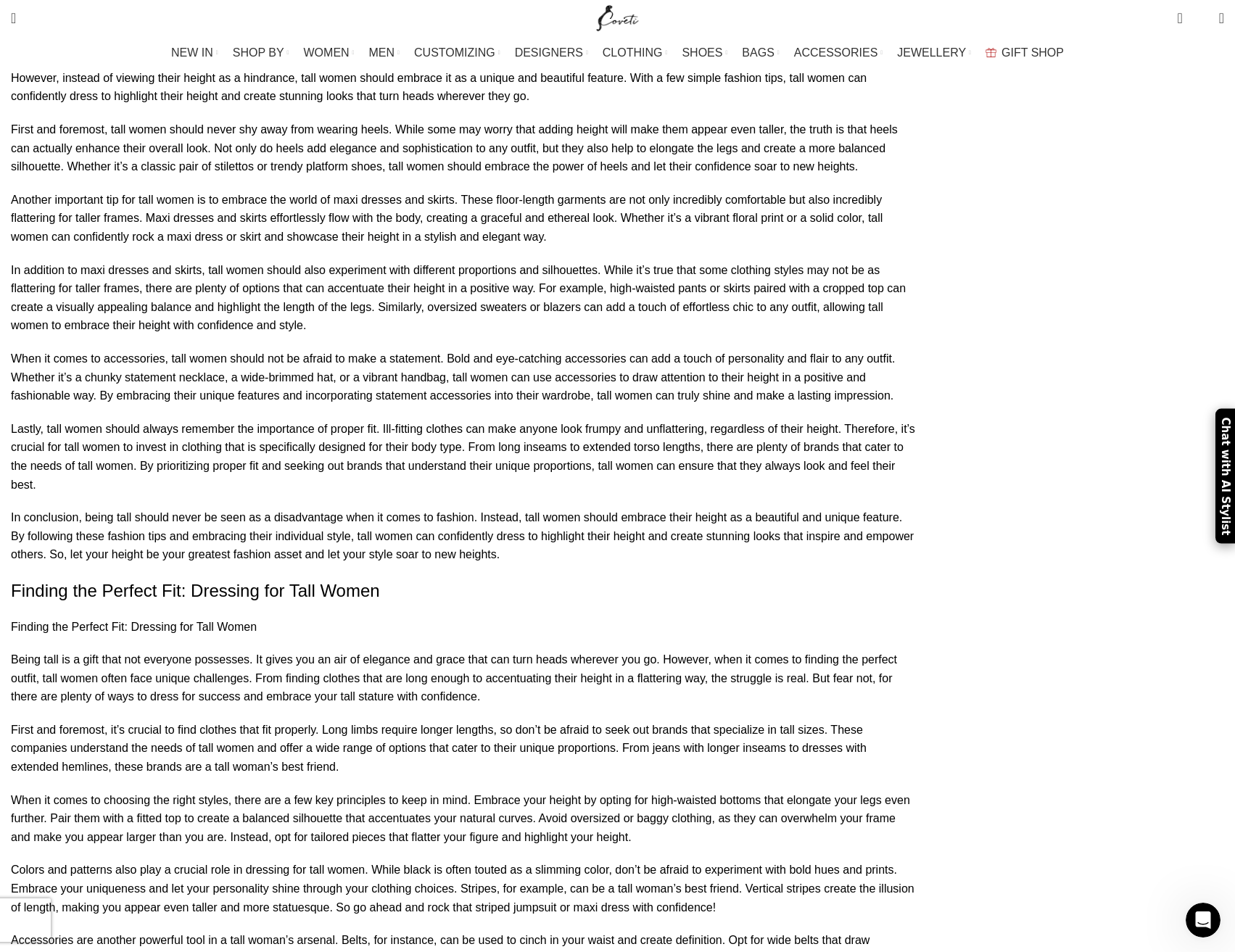
scroll to position [1450, 0]
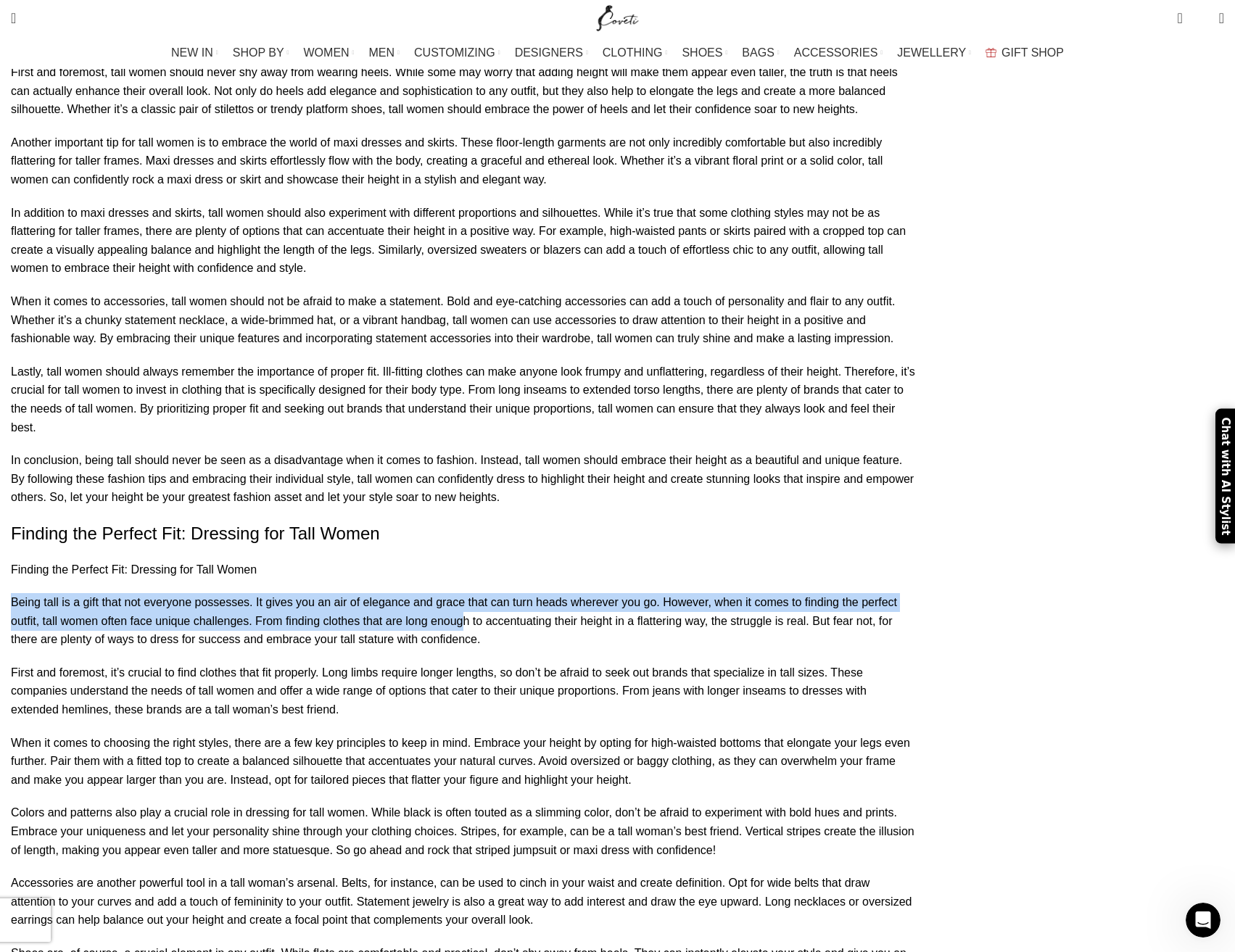
drag, startPoint x: 185, startPoint y: 462, endPoint x: 736, endPoint y: 486, distance: 551.5
click at [731, 593] on p "Being tall is a gift that not everyone possesses. It gives you an air of elegan…" at bounding box center [463, 621] width 904 height 56
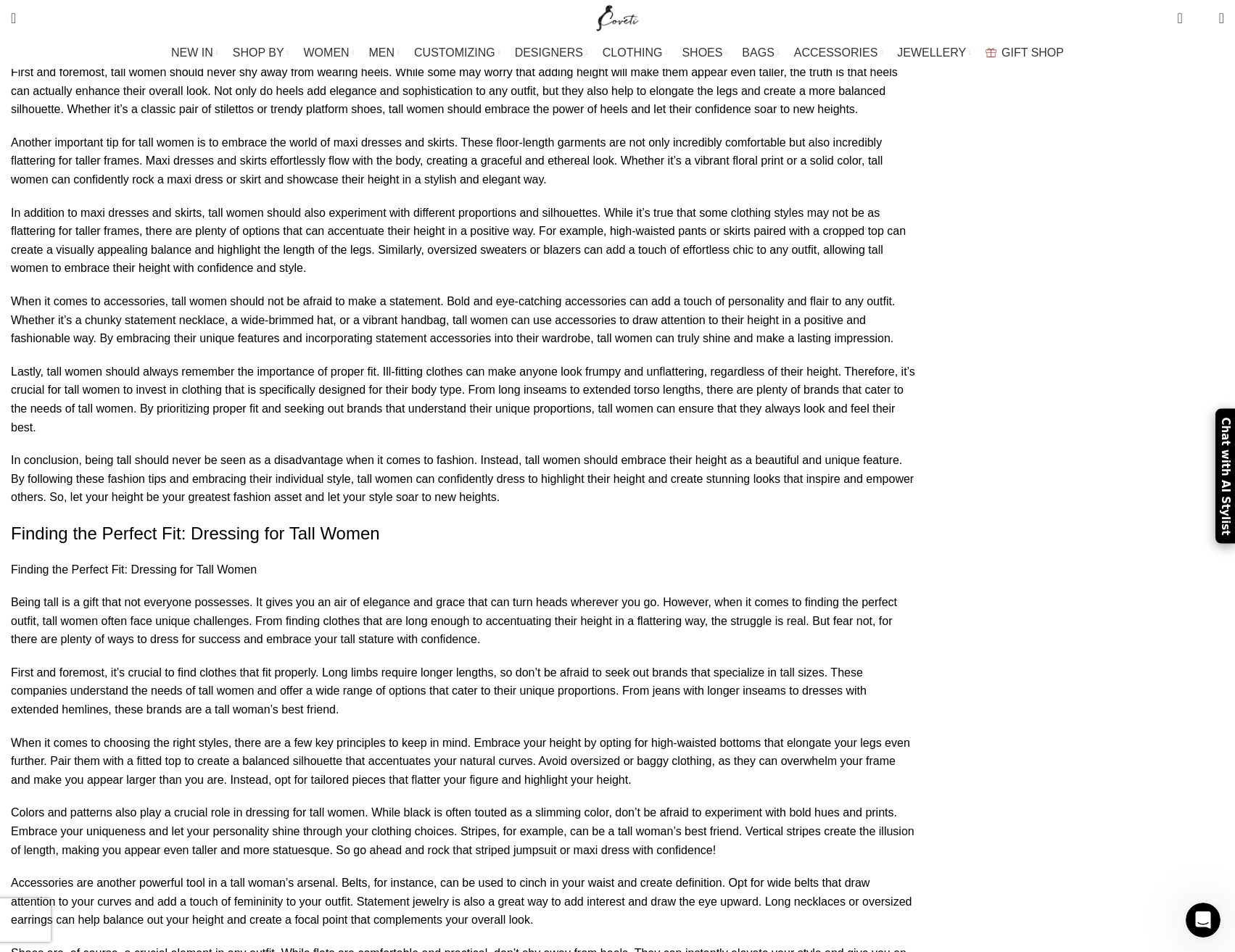
click at [741, 593] on p "Being tall is a gift that not everyone possesses. It gives you an air of elegan…" at bounding box center [463, 621] width 904 height 56
drag, startPoint x: 448, startPoint y: 633, endPoint x: 478, endPoint y: 672, distance: 49.2
click at [490, 803] on p "Colors and patterns also play a crucial role in dressing for tall women. While …" at bounding box center [463, 831] width 904 height 56
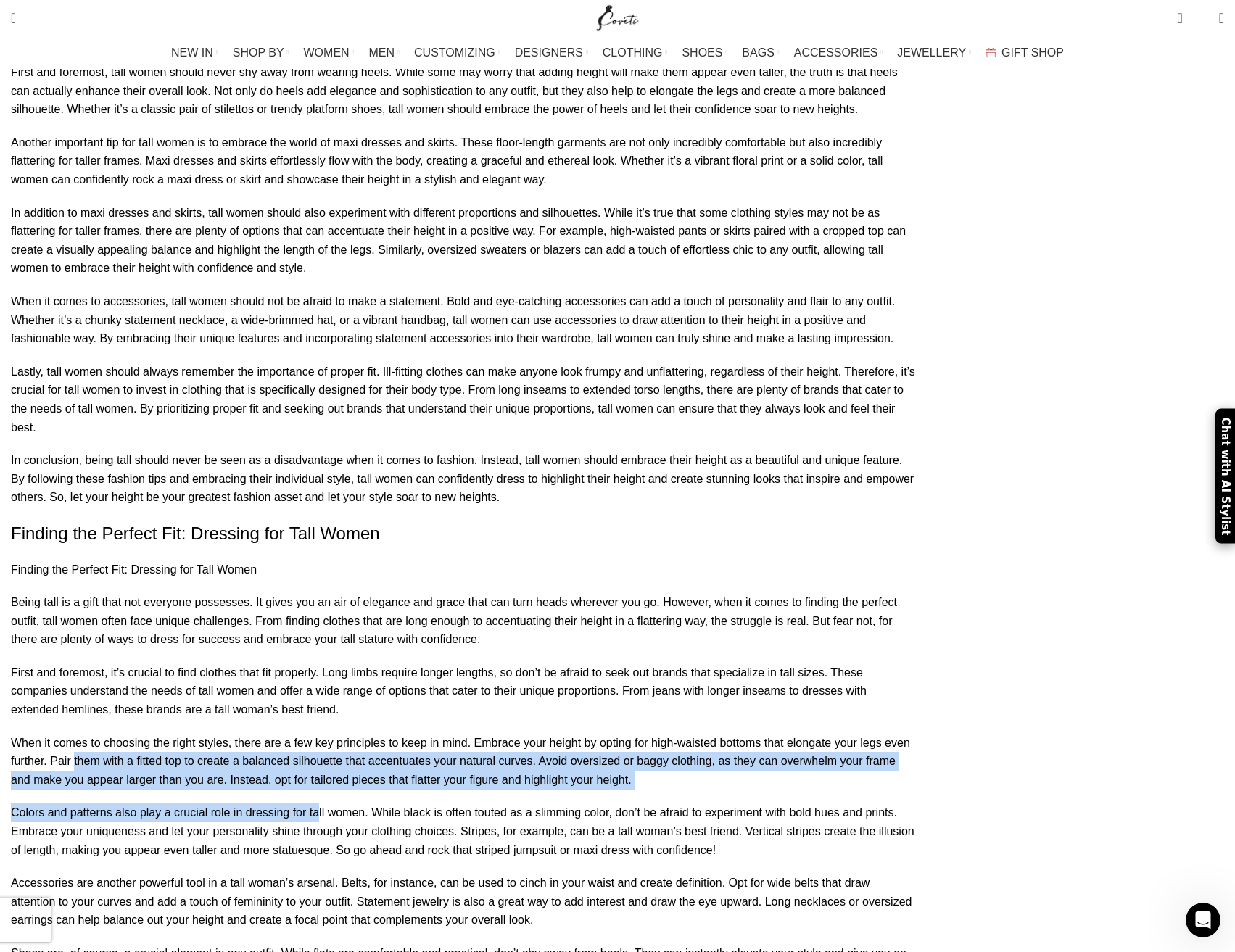
drag, startPoint x: 445, startPoint y: 651, endPoint x: 370, endPoint y: 610, distance: 85.5
click at [453, 733] on p "When it comes to choosing the right styles, there are a few key principles to k…" at bounding box center [463, 761] width 904 height 56
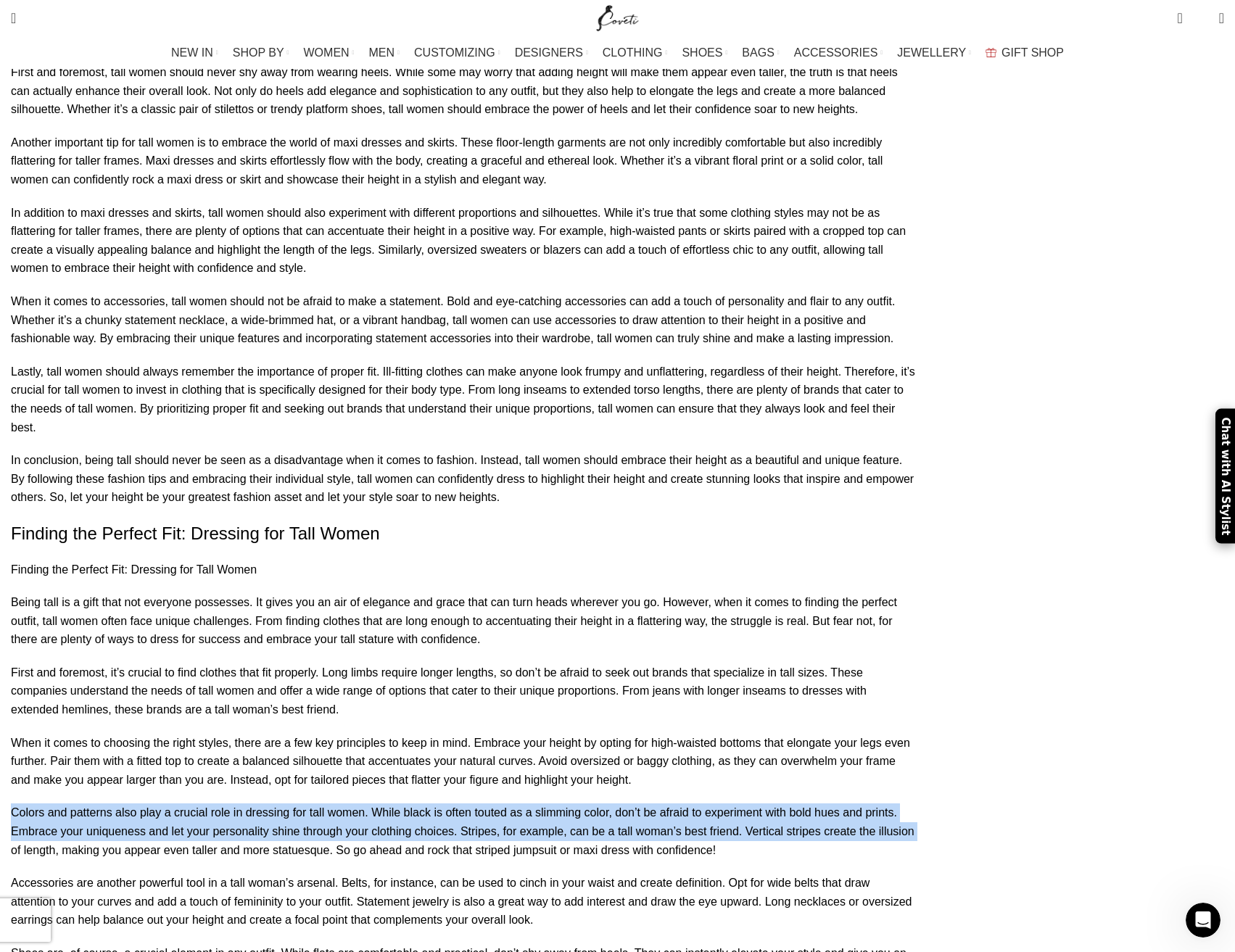
drag, startPoint x: 495, startPoint y: 635, endPoint x: 434, endPoint y: 704, distance: 92.1
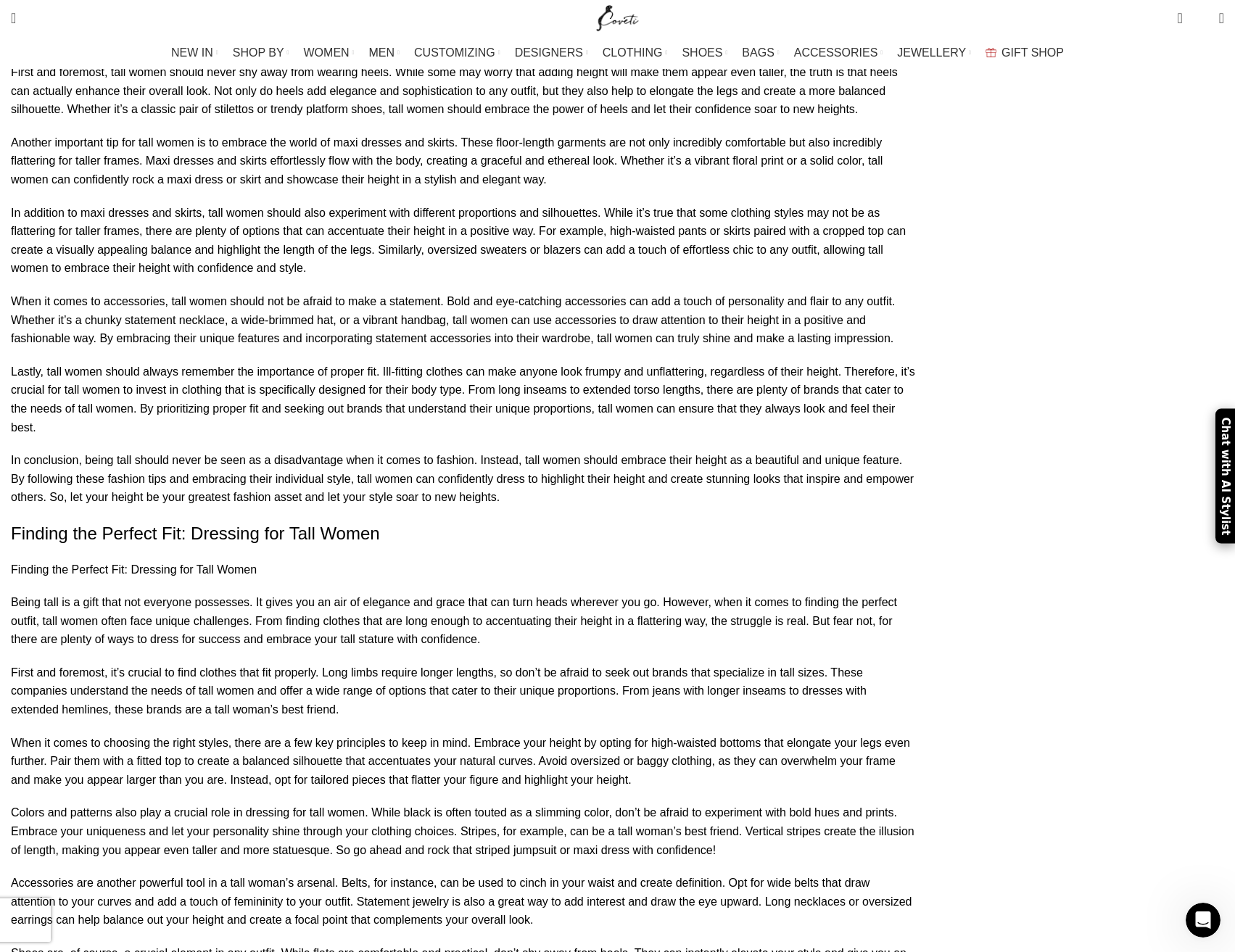
click at [445, 803] on p "Colors and patterns also play a crucial role in dressing for tall women. While …" at bounding box center [463, 831] width 904 height 56
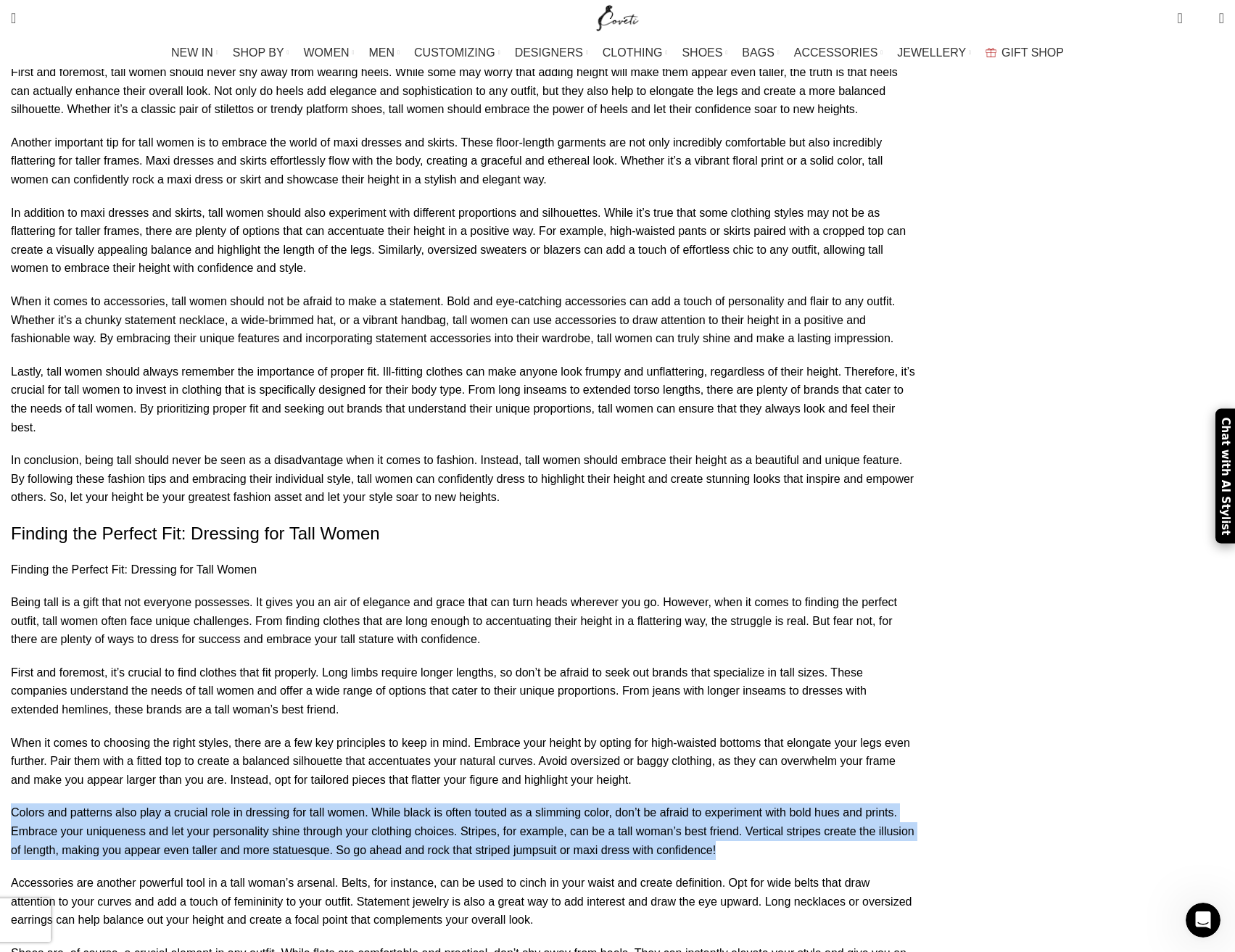
drag, startPoint x: 413, startPoint y: 704, endPoint x: 183, endPoint y: 665, distance: 233.3
drag, startPoint x: 172, startPoint y: 667, endPoint x: 428, endPoint y: 715, distance: 260.5
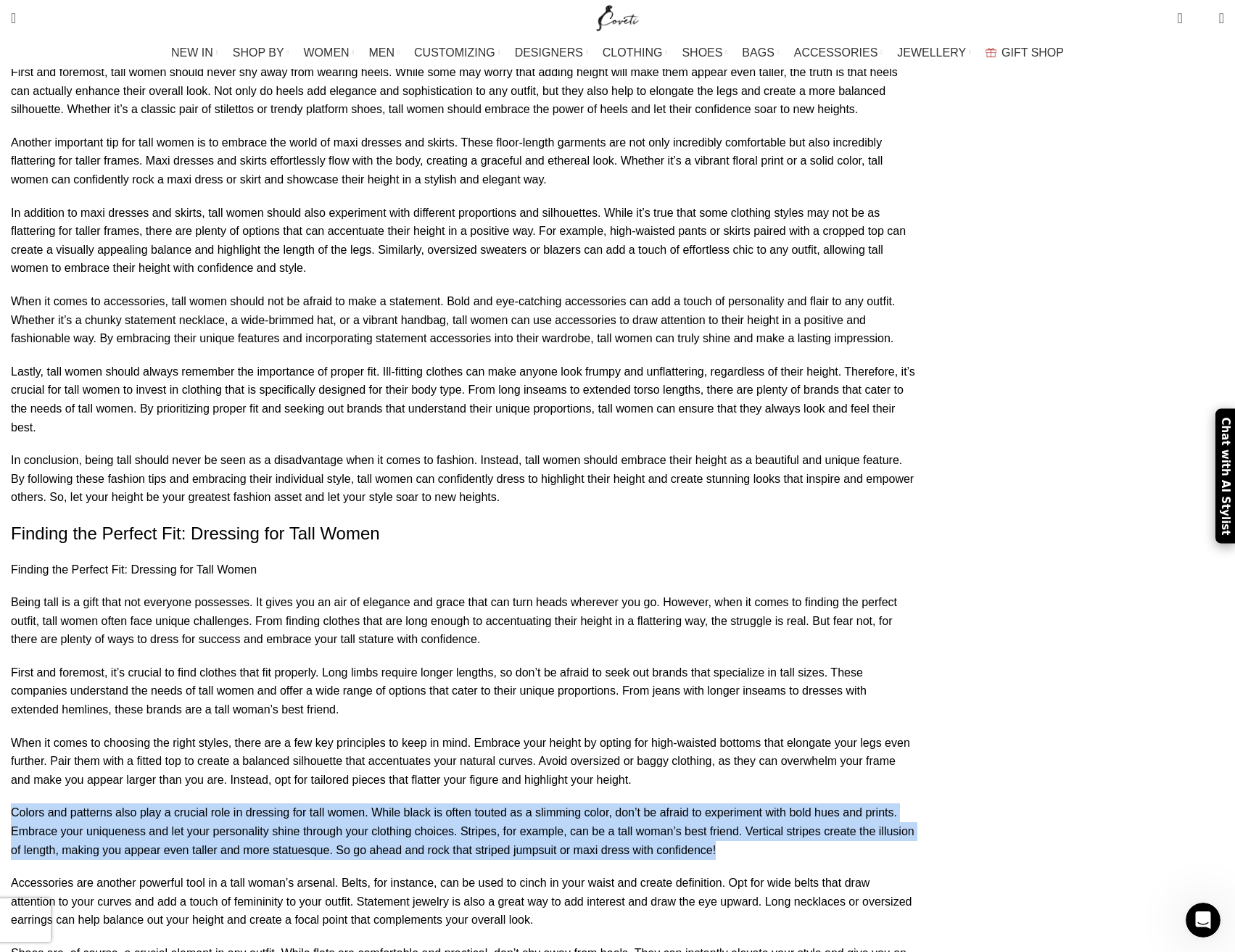
click at [430, 803] on p "Colors and patterns also play a crucial role in dressing for tall women. While …" at bounding box center [463, 831] width 904 height 56
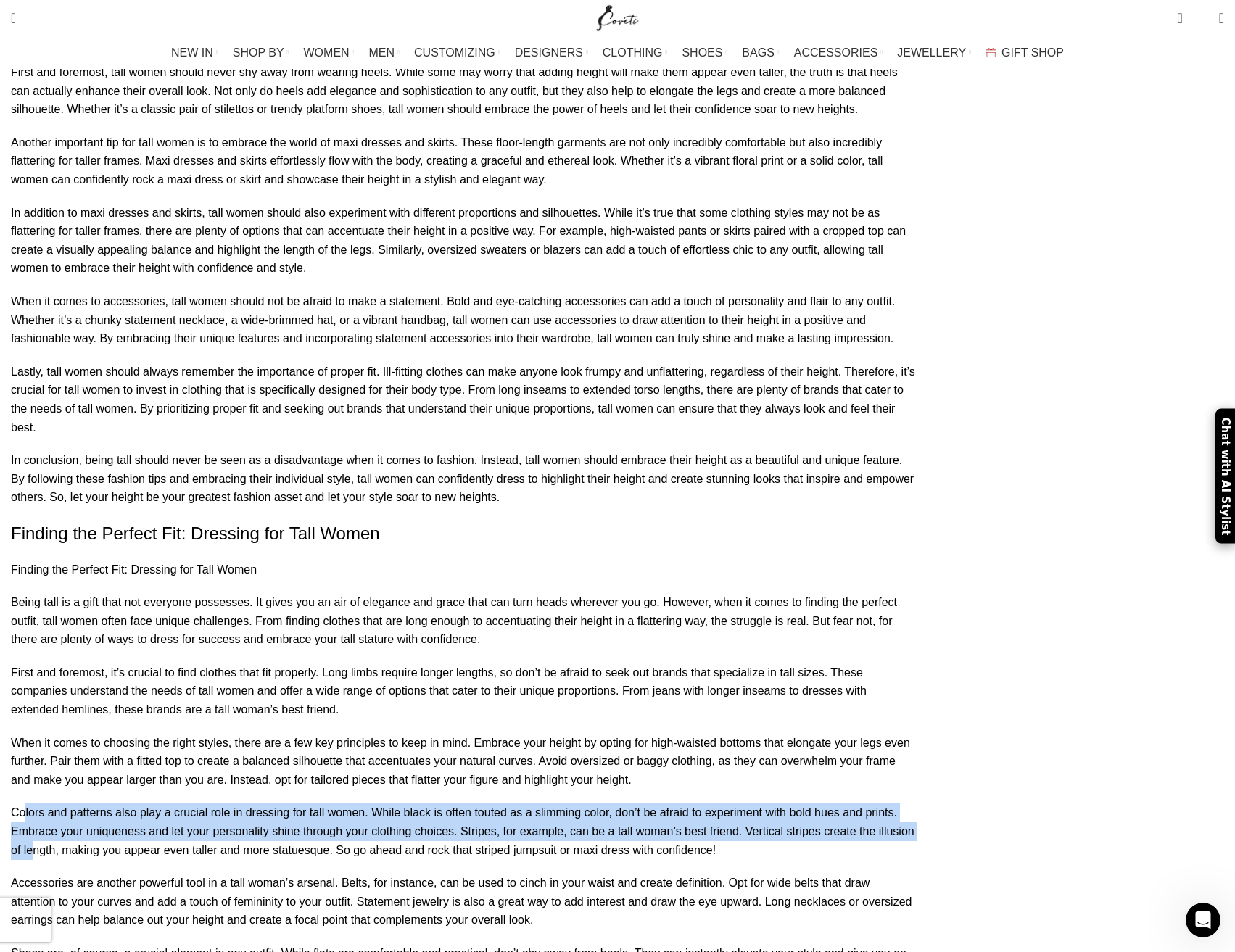
drag, startPoint x: 406, startPoint y: 702, endPoint x: 172, endPoint y: 667, distance: 236.6
click at [192, 803] on p "Colors and patterns also play a crucial role in dressing for tall women. While …" at bounding box center [463, 831] width 904 height 56
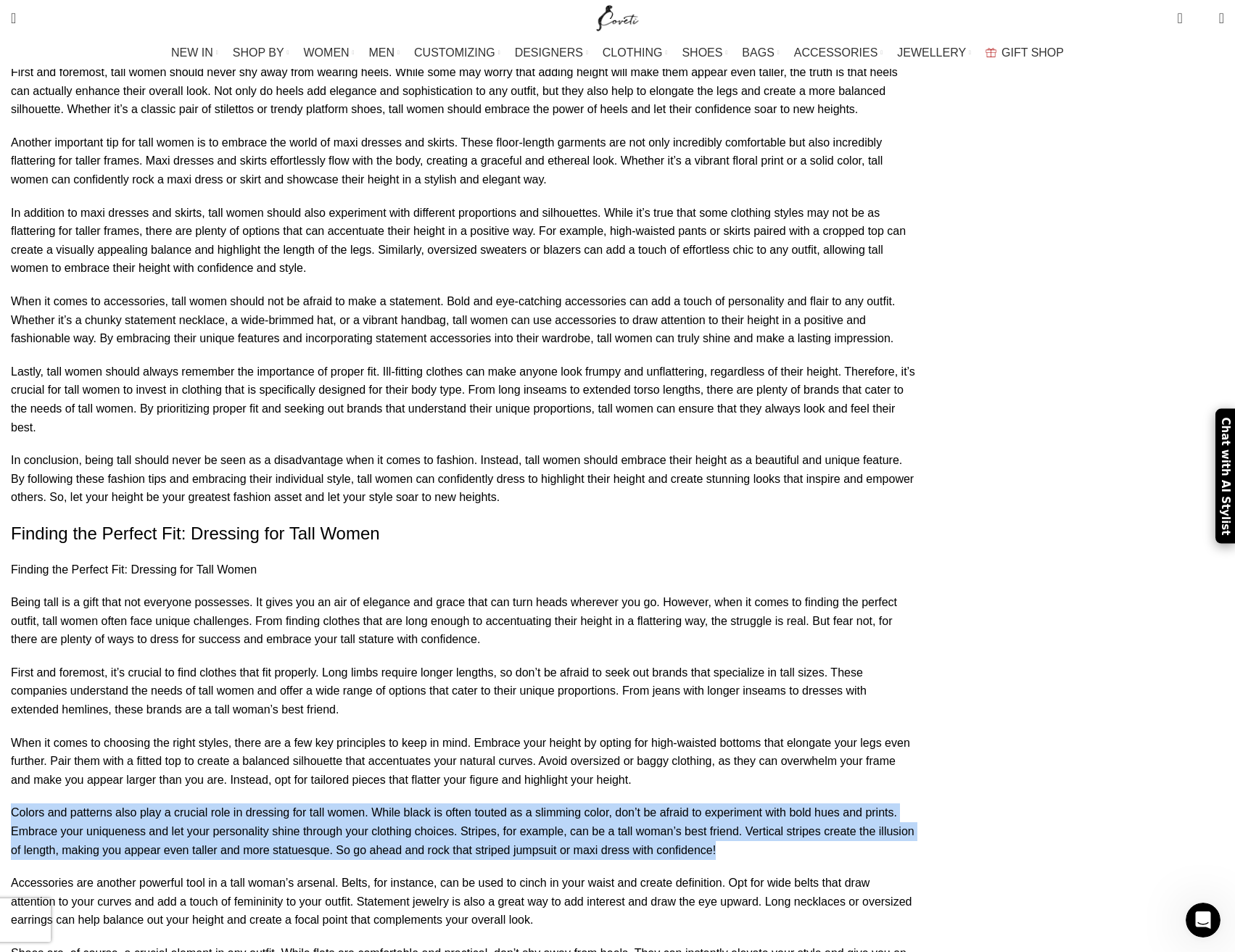
drag, startPoint x: 164, startPoint y: 663, endPoint x: 479, endPoint y: 714, distance: 319.1
click at [479, 803] on p "Colors and patterns also play a crucial role in dressing for tall women. While …" at bounding box center [463, 831] width 904 height 56
drag, startPoint x: 463, startPoint y: 712, endPoint x: 165, endPoint y: 670, distance: 300.9
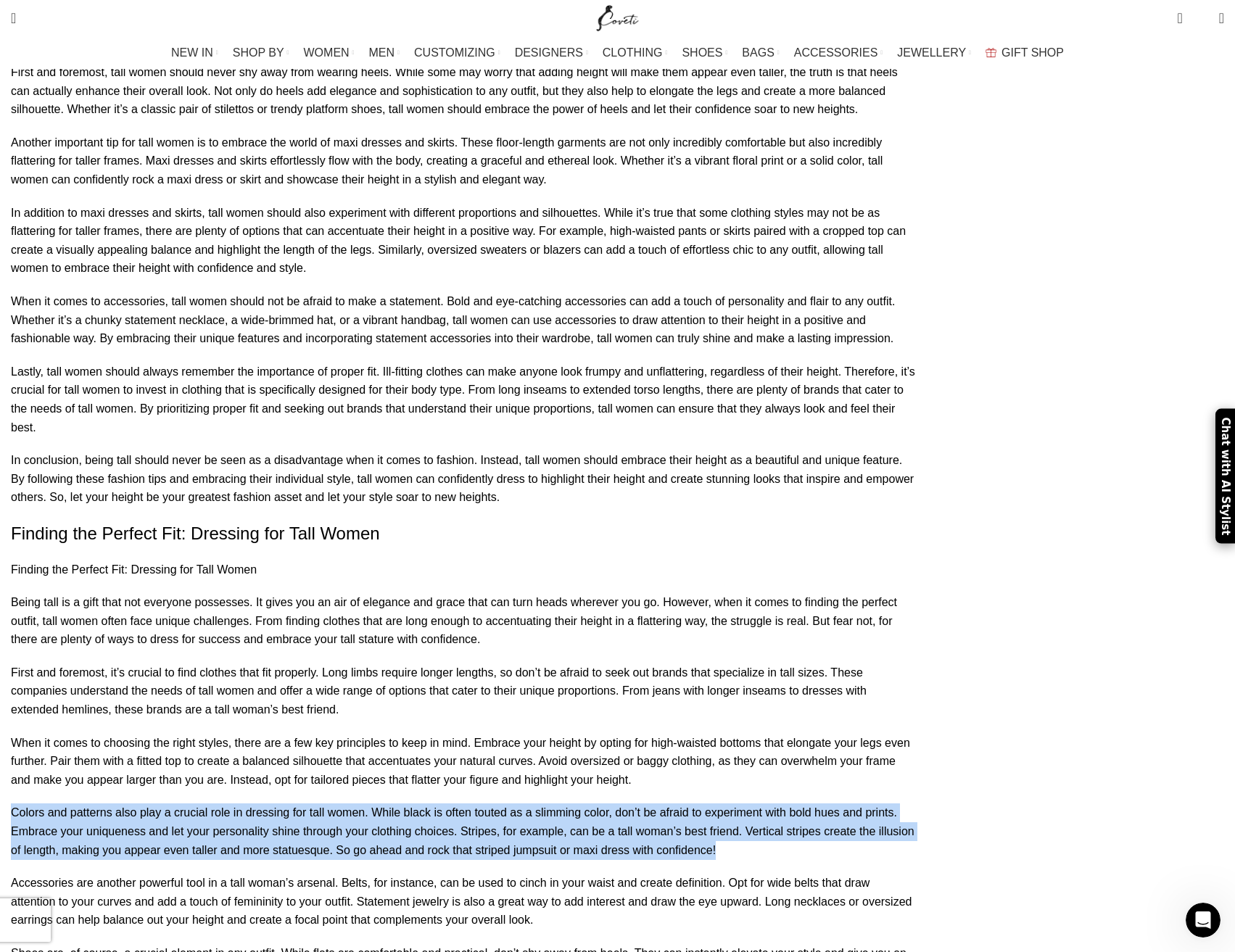
drag, startPoint x: 167, startPoint y: 662, endPoint x: 479, endPoint y: 715, distance: 316.5
click at [481, 803] on p "Colors and patterns also play a crucial role in dressing for tall women. While …" at bounding box center [463, 831] width 904 height 56
click at [474, 803] on p "Colors and patterns also play a crucial role in dressing for tall women. While …" at bounding box center [463, 831] width 904 height 56
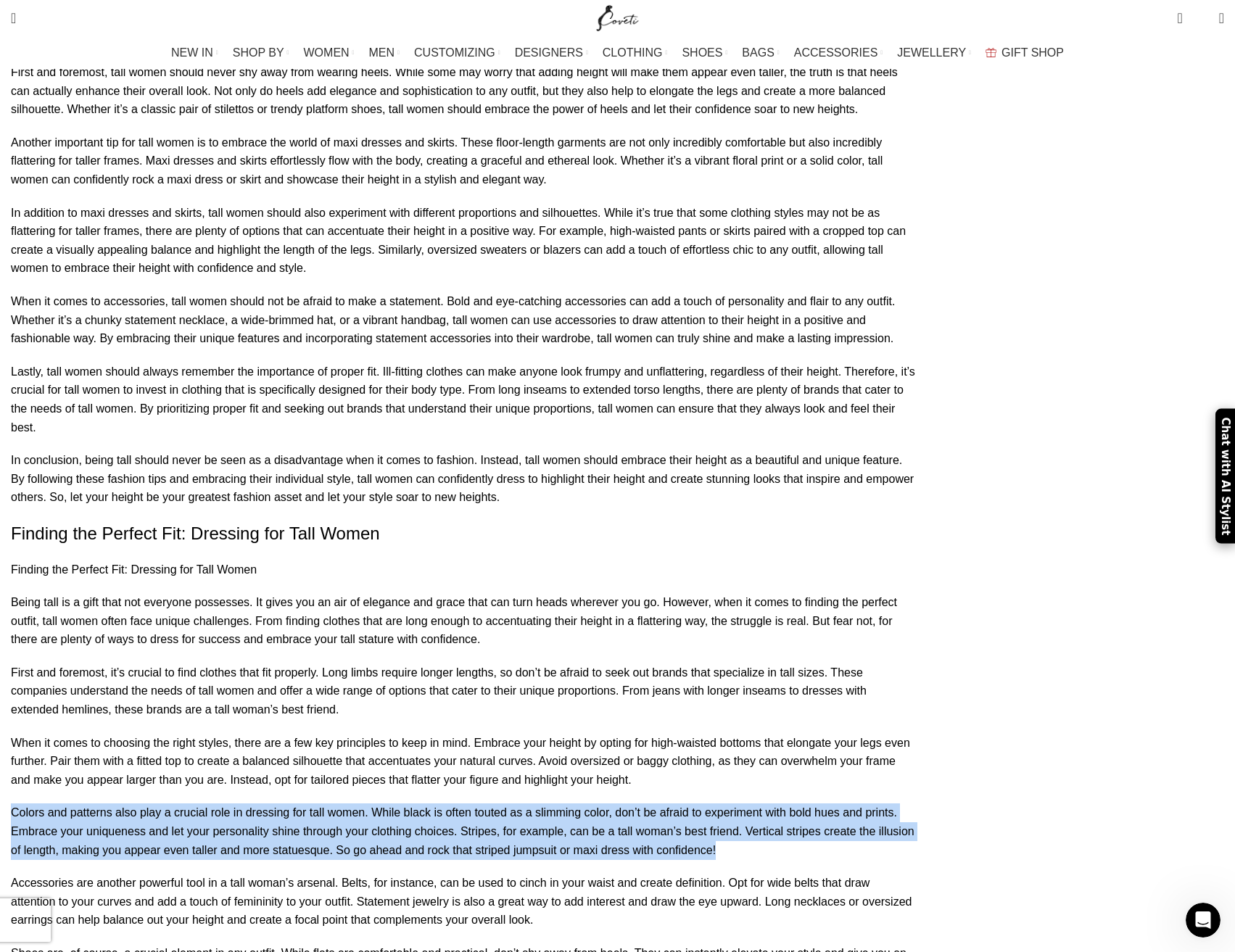
drag, startPoint x: 457, startPoint y: 713, endPoint x: 187, endPoint y: 671, distance: 273.2
click at [187, 803] on p "Colors and patterns also play a crucial role in dressing for tall women. While …" at bounding box center [463, 831] width 904 height 56
click at [185, 803] on p "Colors and patterns also play a crucial role in dressing for tall women. While …" at bounding box center [463, 831] width 904 height 56
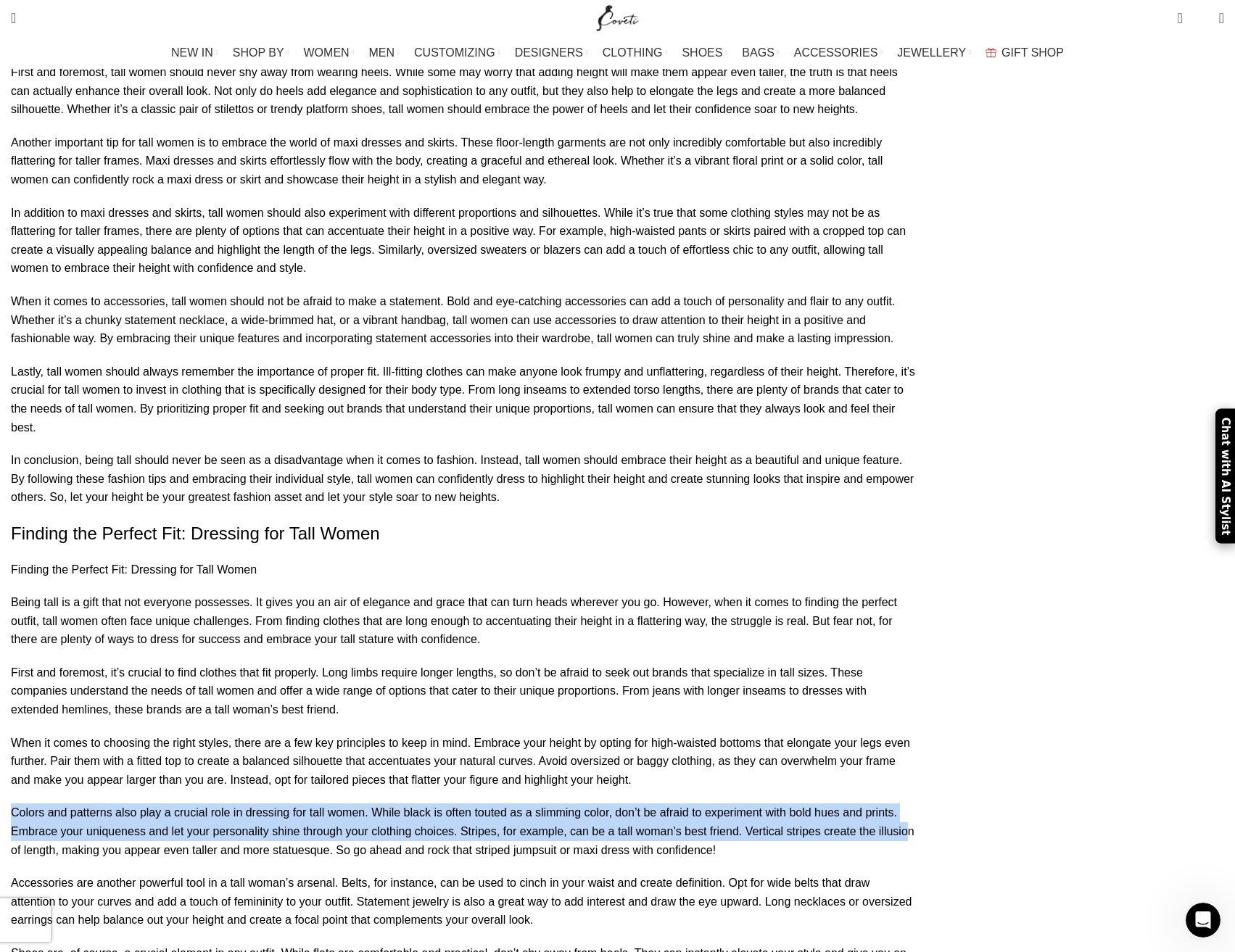
drag, startPoint x: 185, startPoint y: 665, endPoint x: 450, endPoint y: 708, distance: 268.5
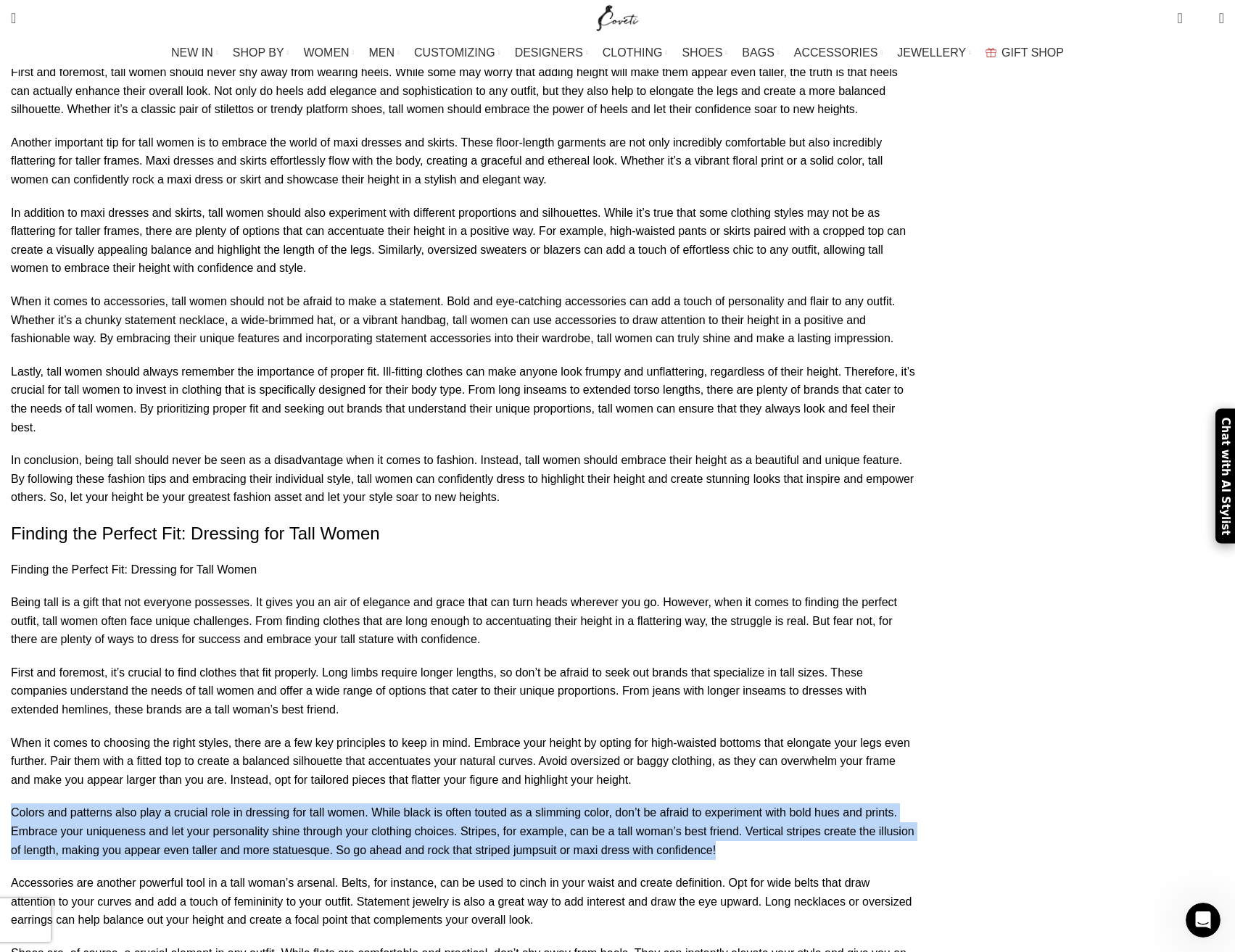
click at [458, 803] on p "Colors and patterns also play a crucial role in dressing for tall women. While …" at bounding box center [463, 831] width 904 height 56
drag, startPoint x: 435, startPoint y: 712, endPoint x: 201, endPoint y: 670, distance: 237.7
click at [203, 803] on p "Colors and patterns also play a crucial role in dressing for tall women. While …" at bounding box center [463, 831] width 904 height 56
click at [200, 803] on p "Colors and patterns also play a crucial role in dressing for tall women. While …" at bounding box center [463, 831] width 904 height 56
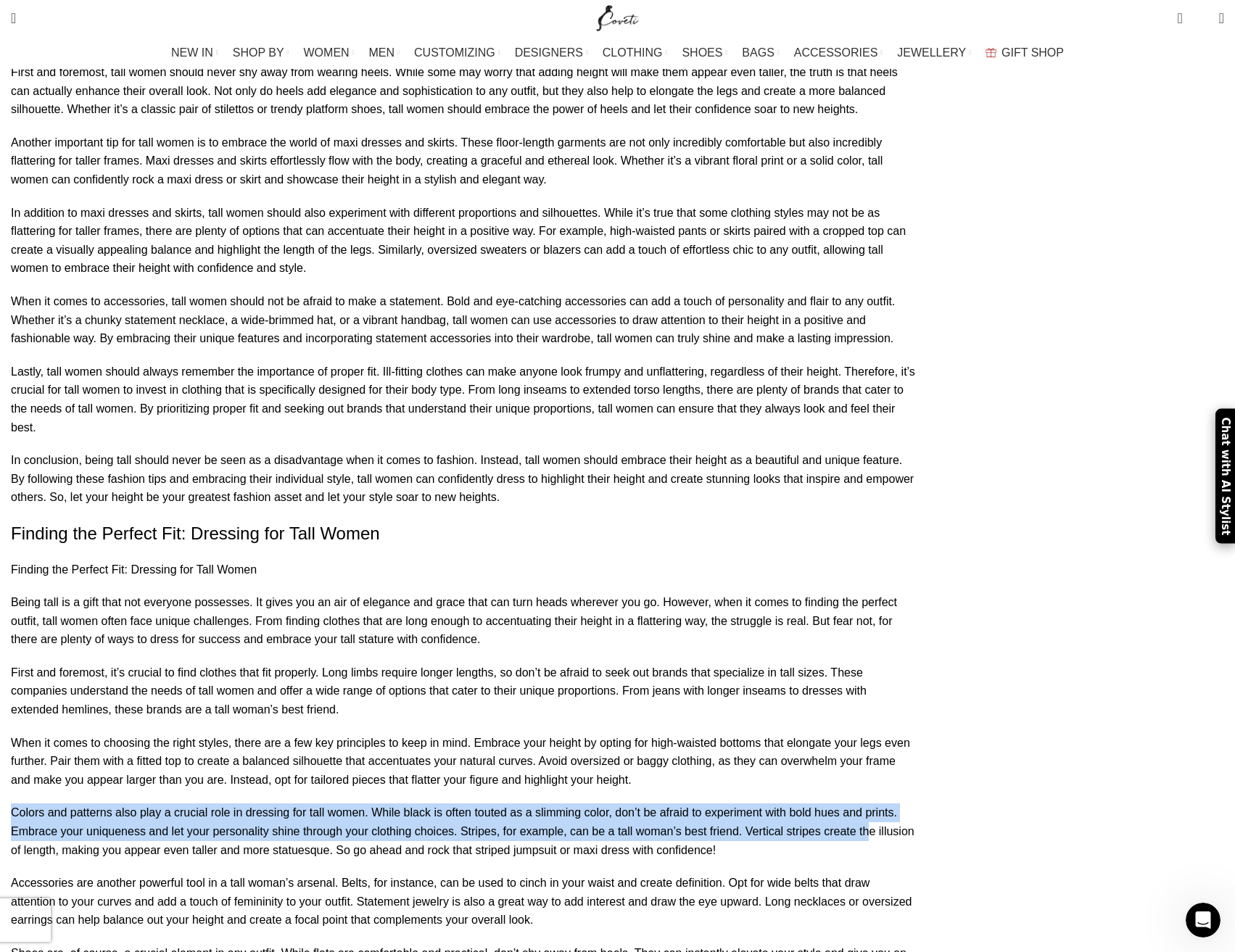
drag, startPoint x: 170, startPoint y: 672, endPoint x: 389, endPoint y: 706, distance: 221.6
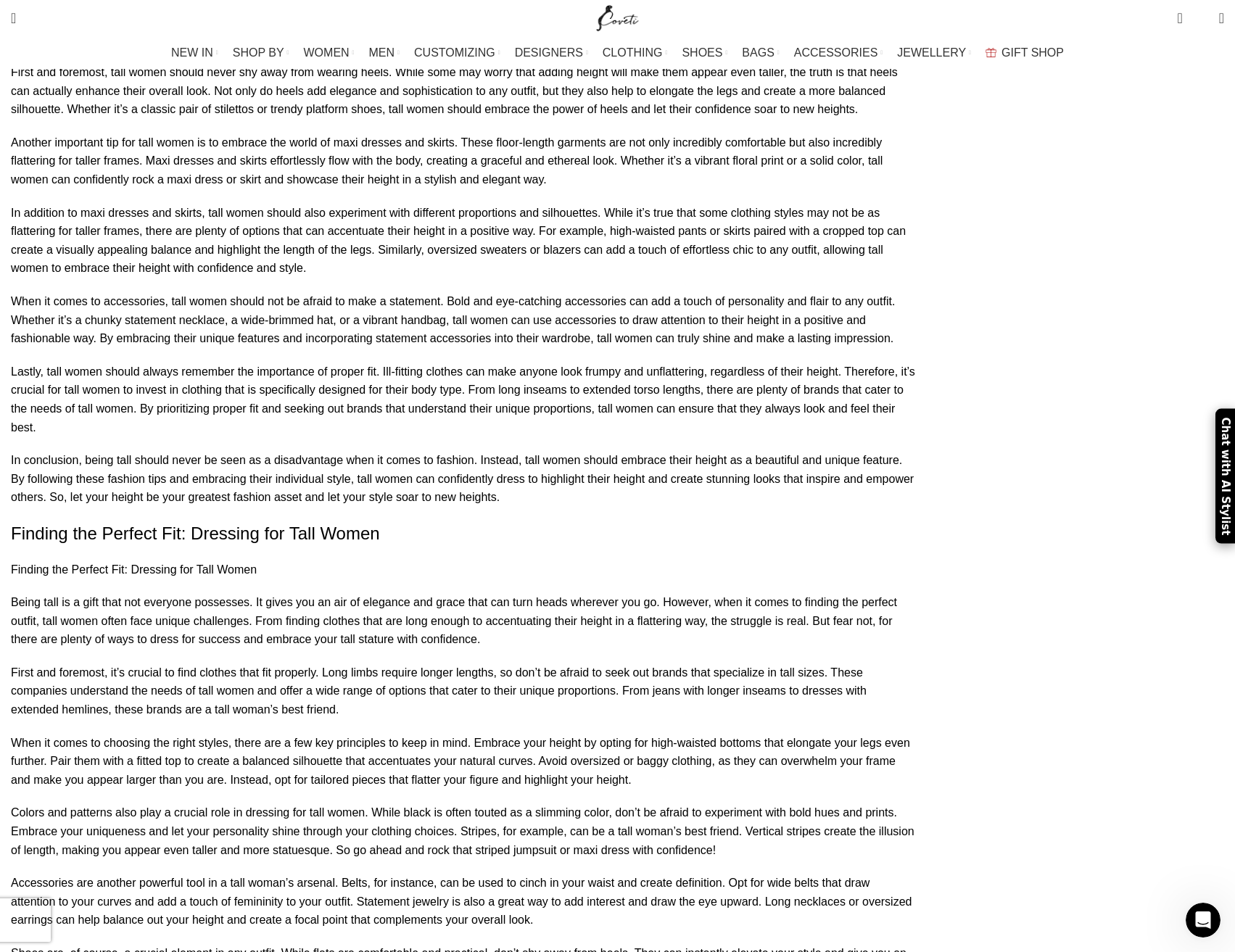
click at [404, 803] on p "Colors and patterns also play a crucial role in dressing for tall women. While …" at bounding box center [463, 831] width 904 height 56
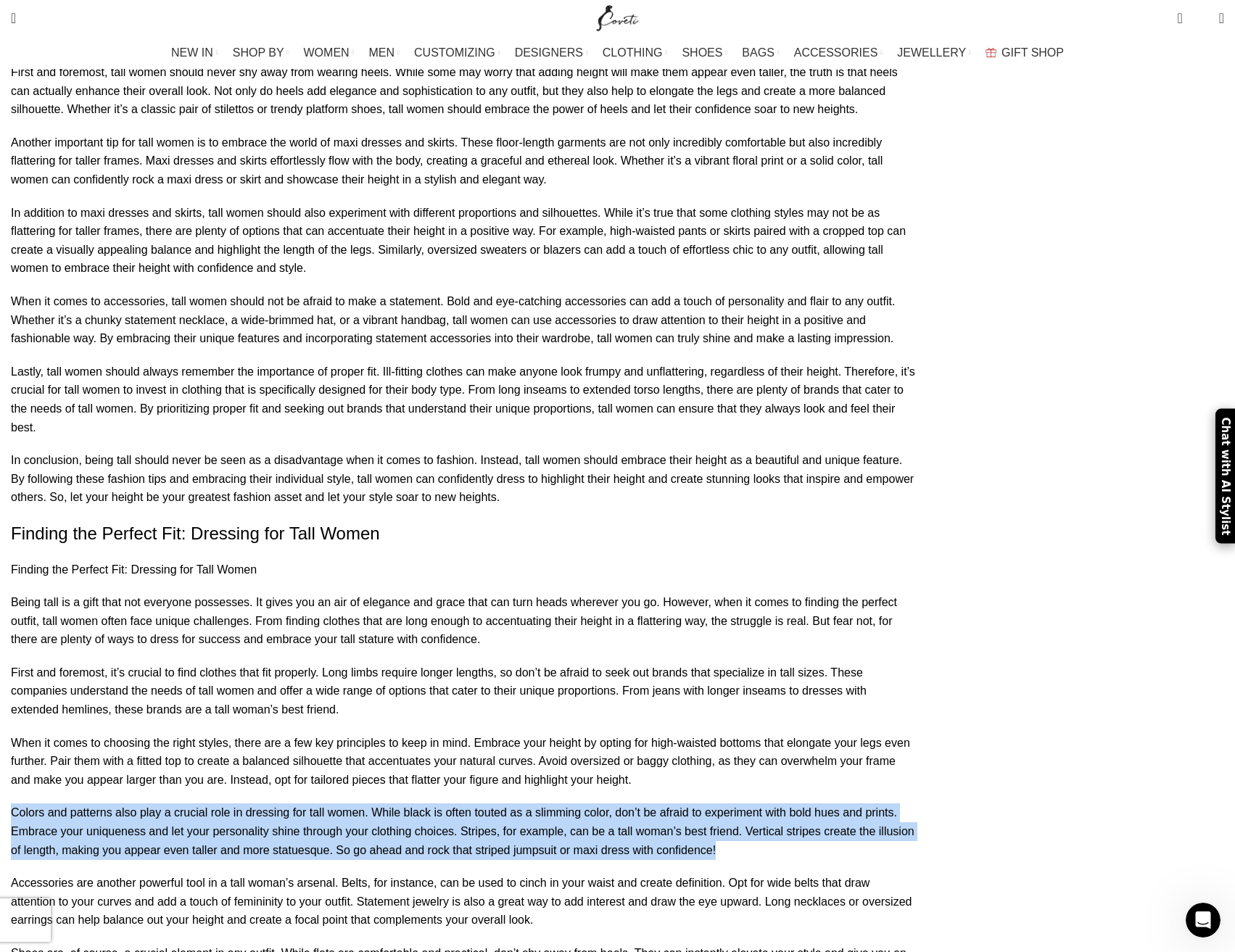
drag, startPoint x: 400, startPoint y: 712, endPoint x: 133, endPoint y: 656, distance: 272.8
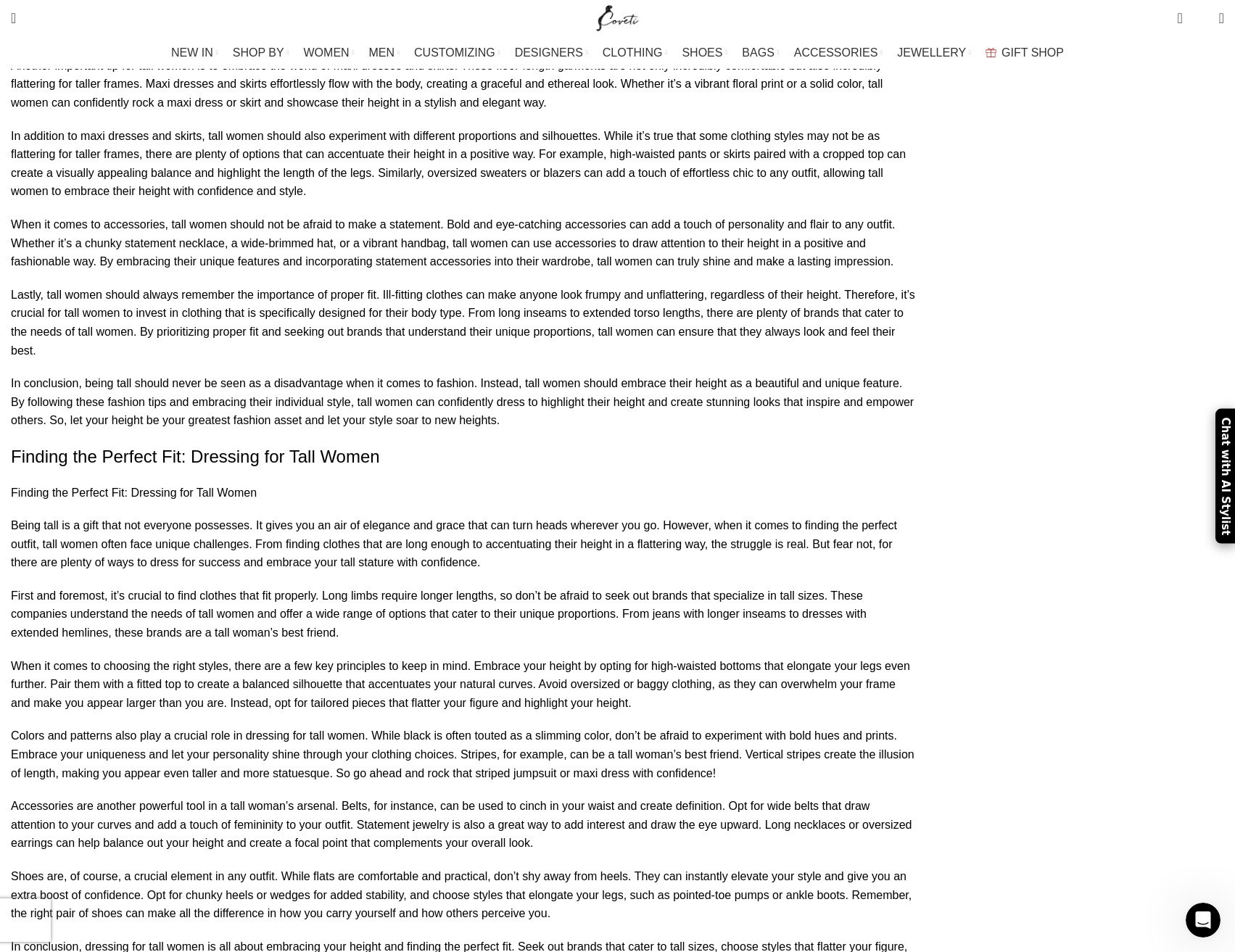
scroll to position [1667, 0]
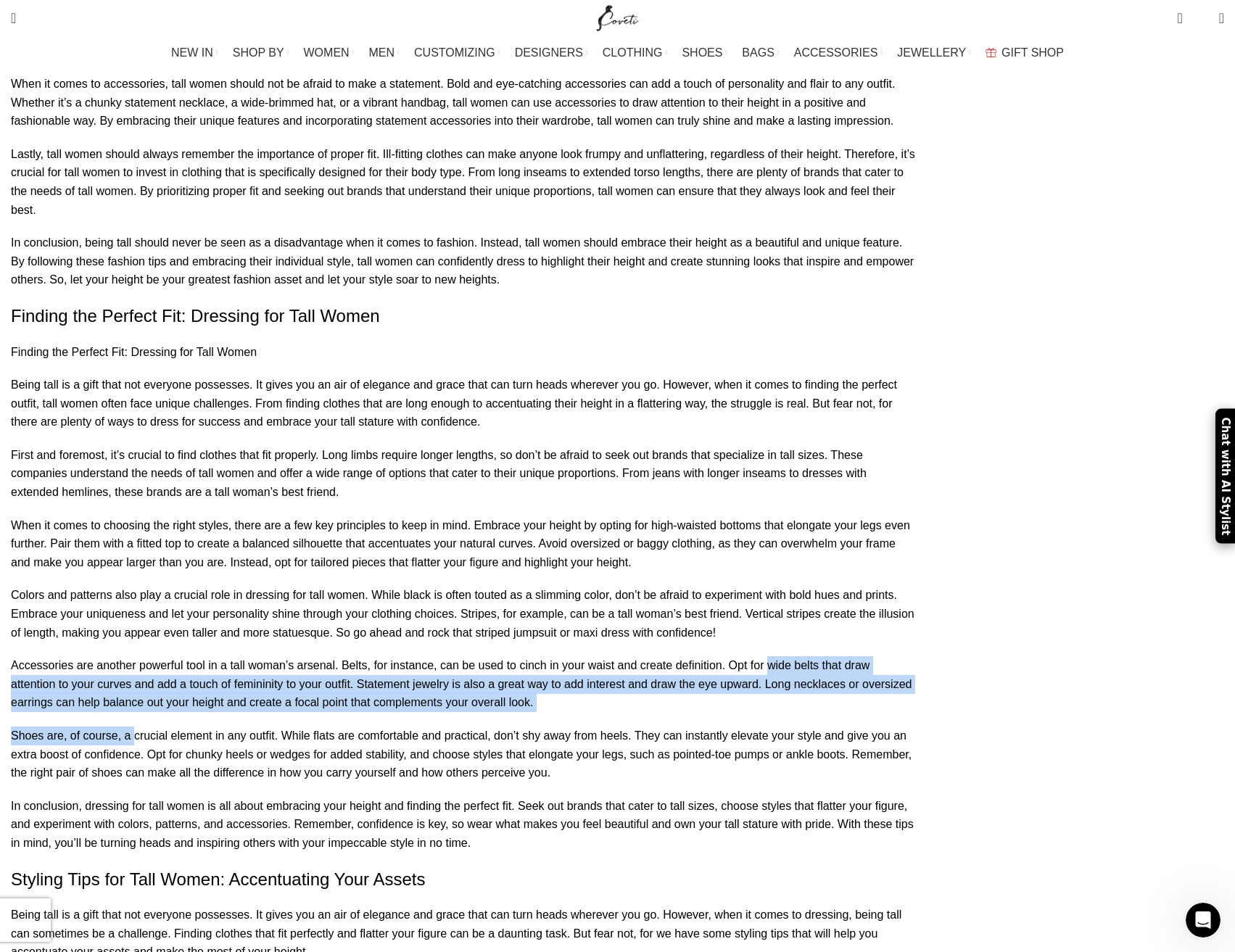
drag, startPoint x: 285, startPoint y: 599, endPoint x: 184, endPoint y: 549, distance: 112.7
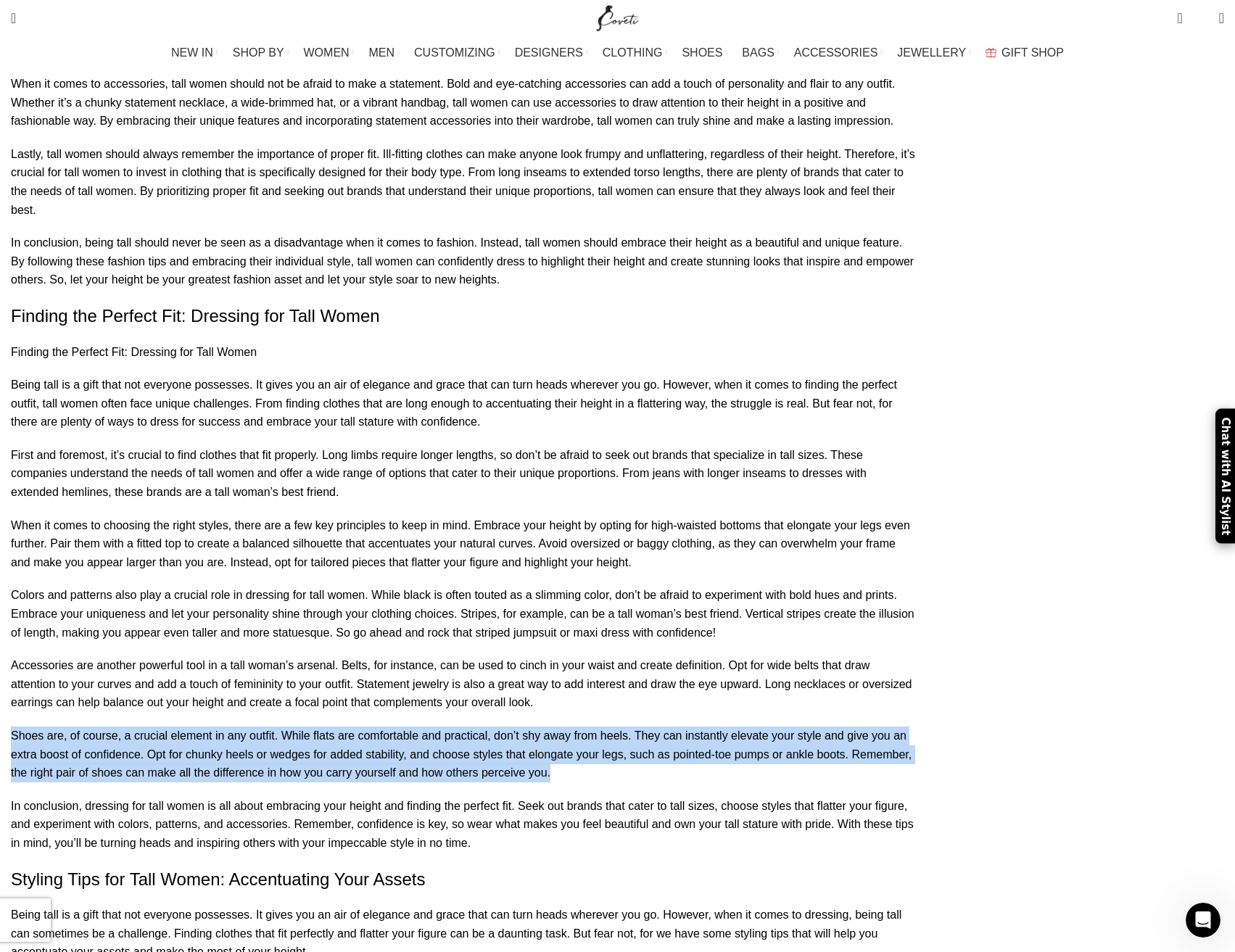
drag, startPoint x: 186, startPoint y: 606, endPoint x: 364, endPoint y: 661, distance: 186.3
click at [364, 726] on p "Shoes are, of course, a crucial element in any outfit. While flats are comforta…" at bounding box center [463, 754] width 904 height 56
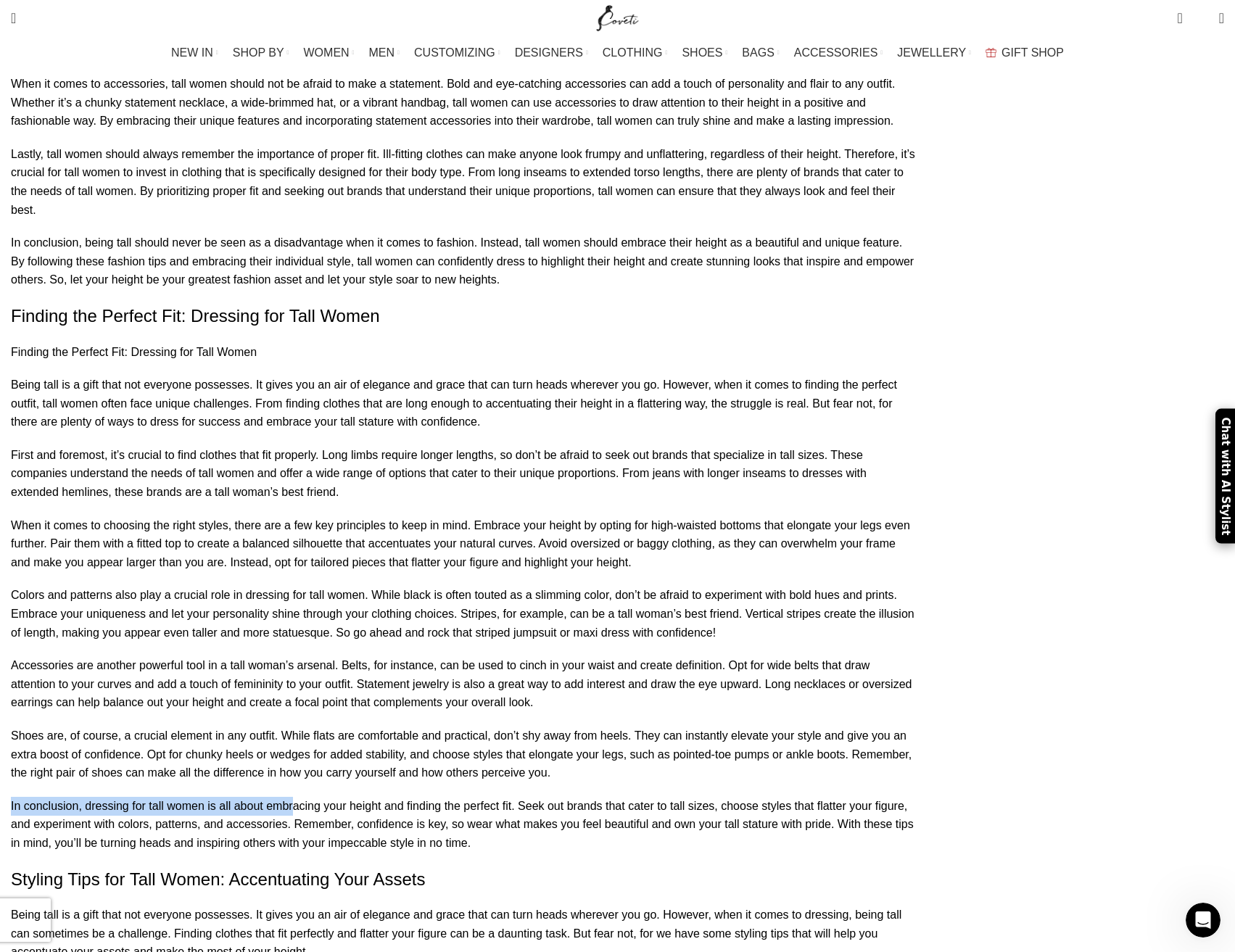
drag, startPoint x: 362, startPoint y: 655, endPoint x: 416, endPoint y: 689, distance: 63.8
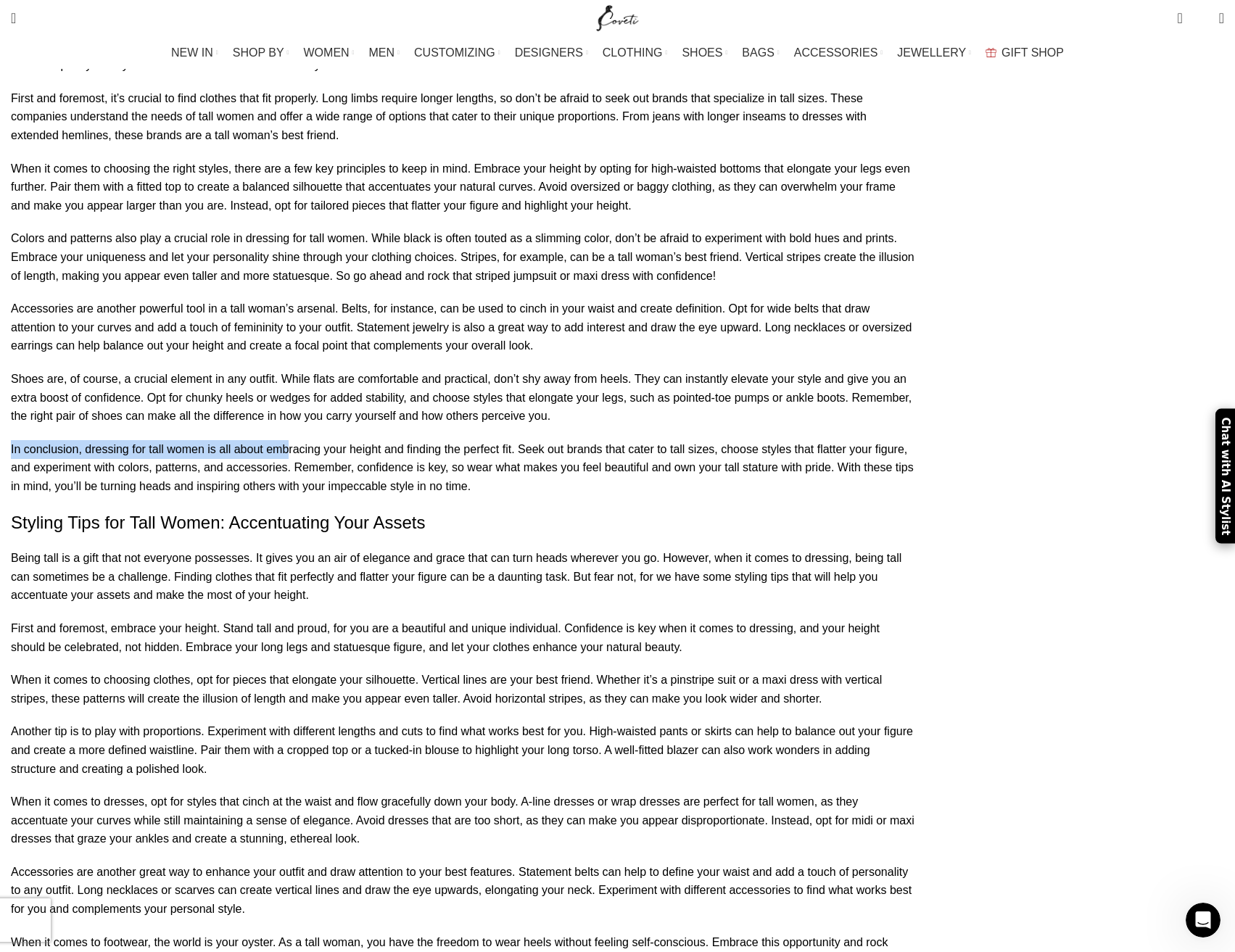
scroll to position [2030, 0]
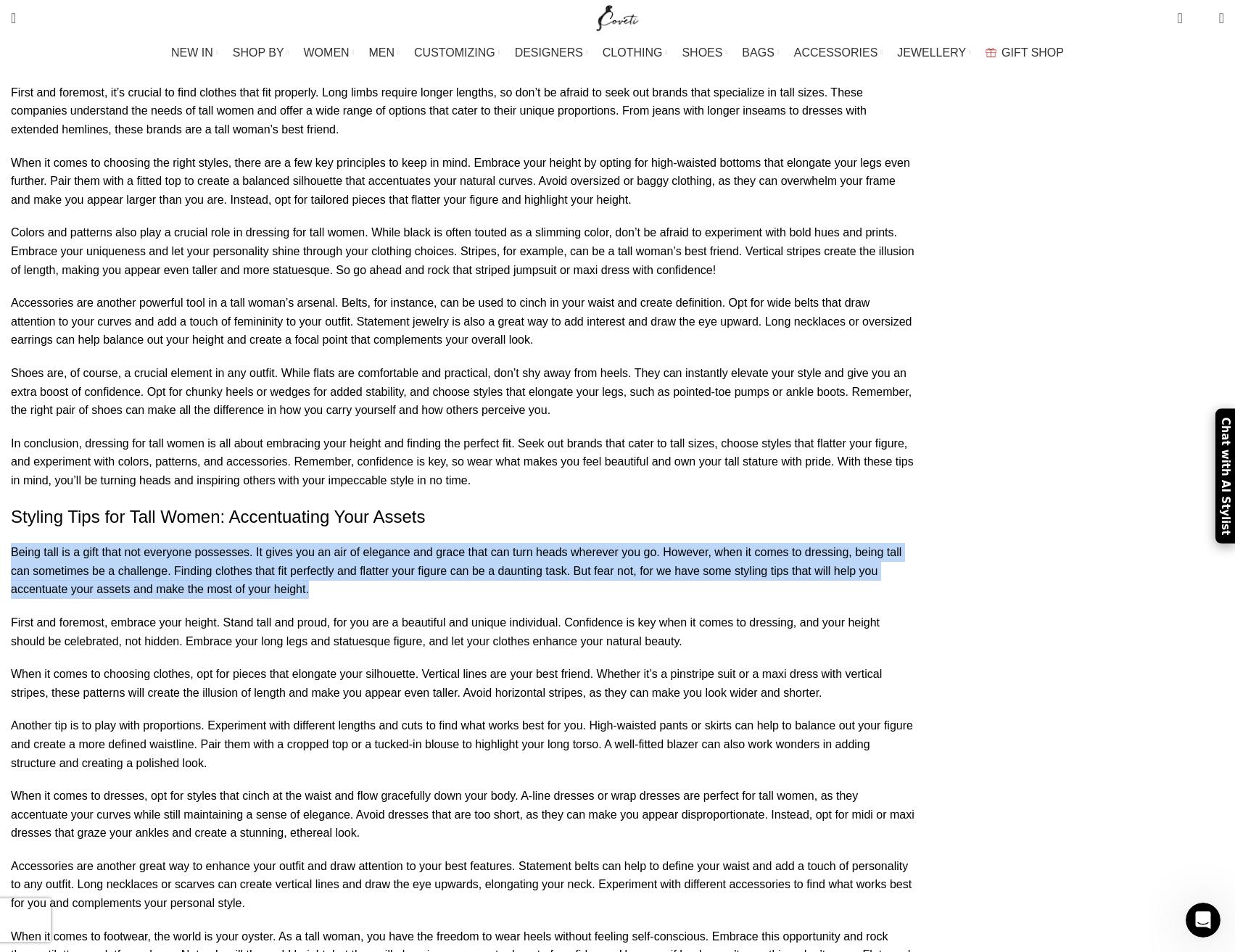
drag, startPoint x: 612, startPoint y: 474, endPoint x: 172, endPoint y: 471, distance: 440.0
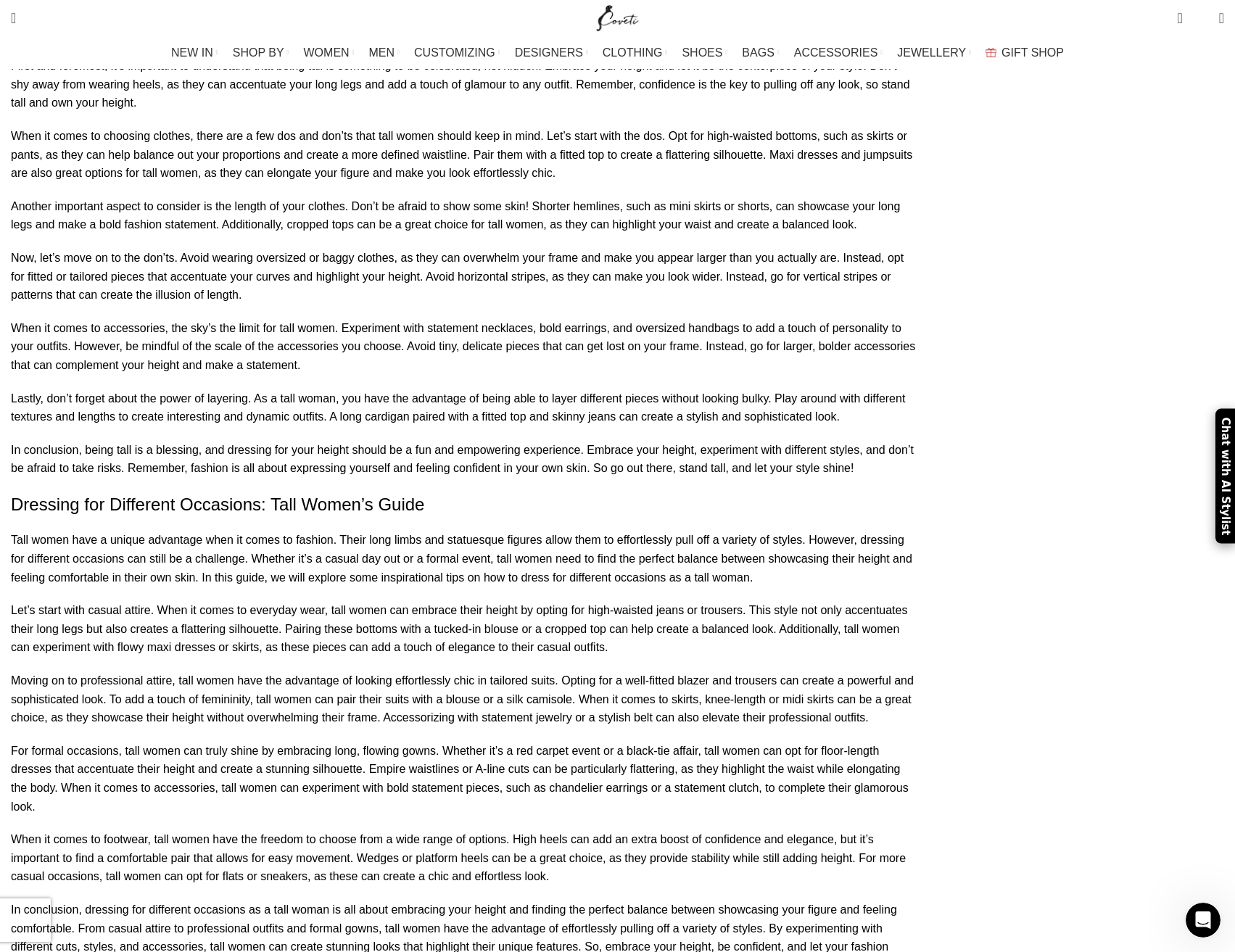
scroll to position [4060, 0]
